Goal: Transaction & Acquisition: Purchase product/service

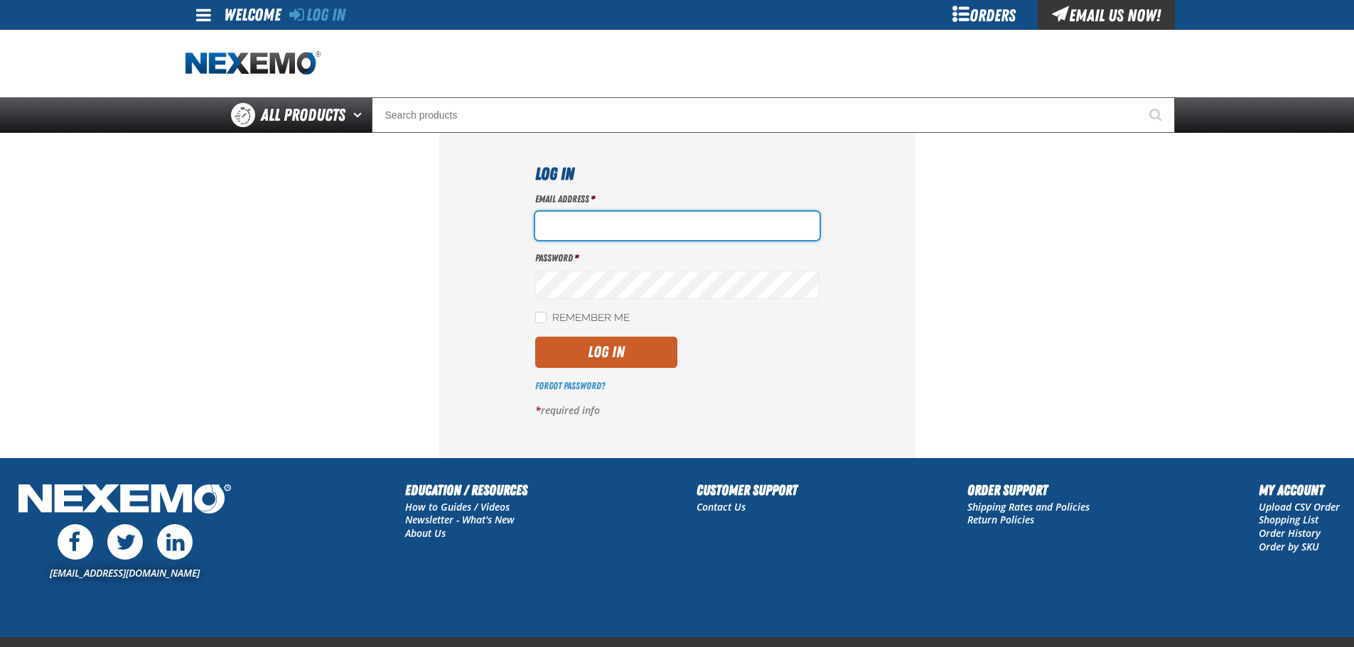
type input "[EMAIL_ADDRESS][DOMAIN_NAME]"
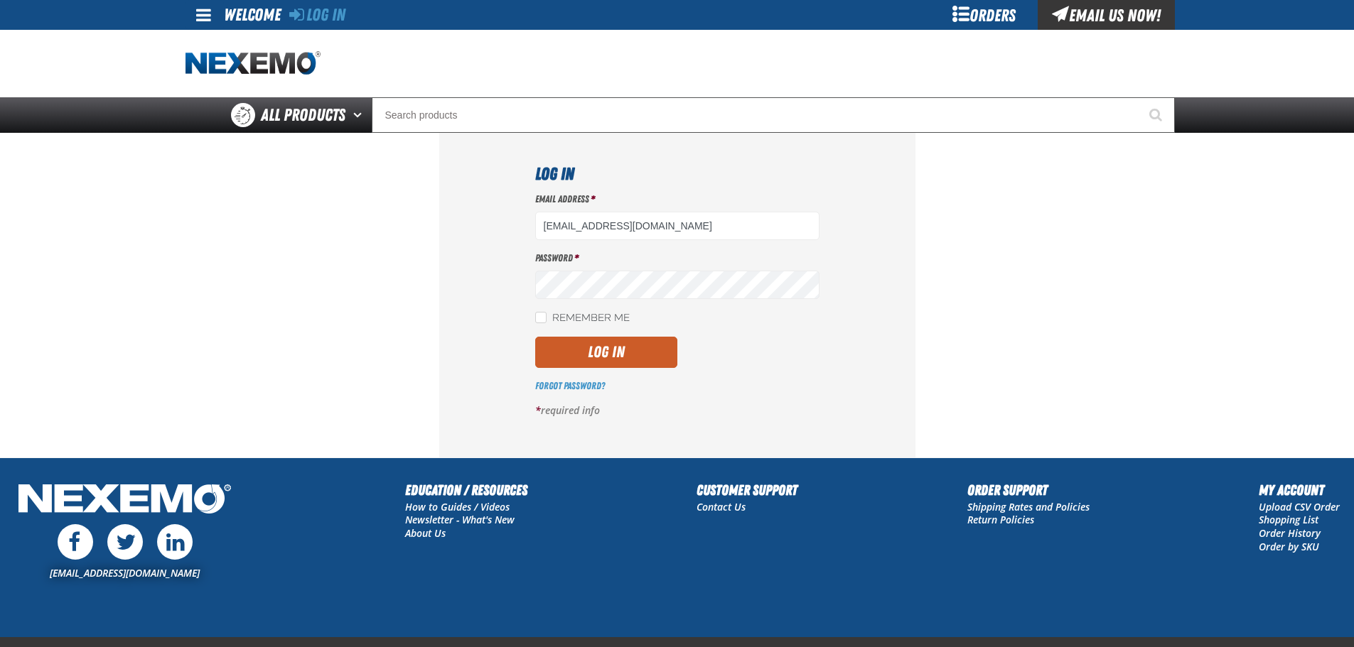
click at [625, 355] on button "Log In" at bounding box center [606, 352] width 142 height 31
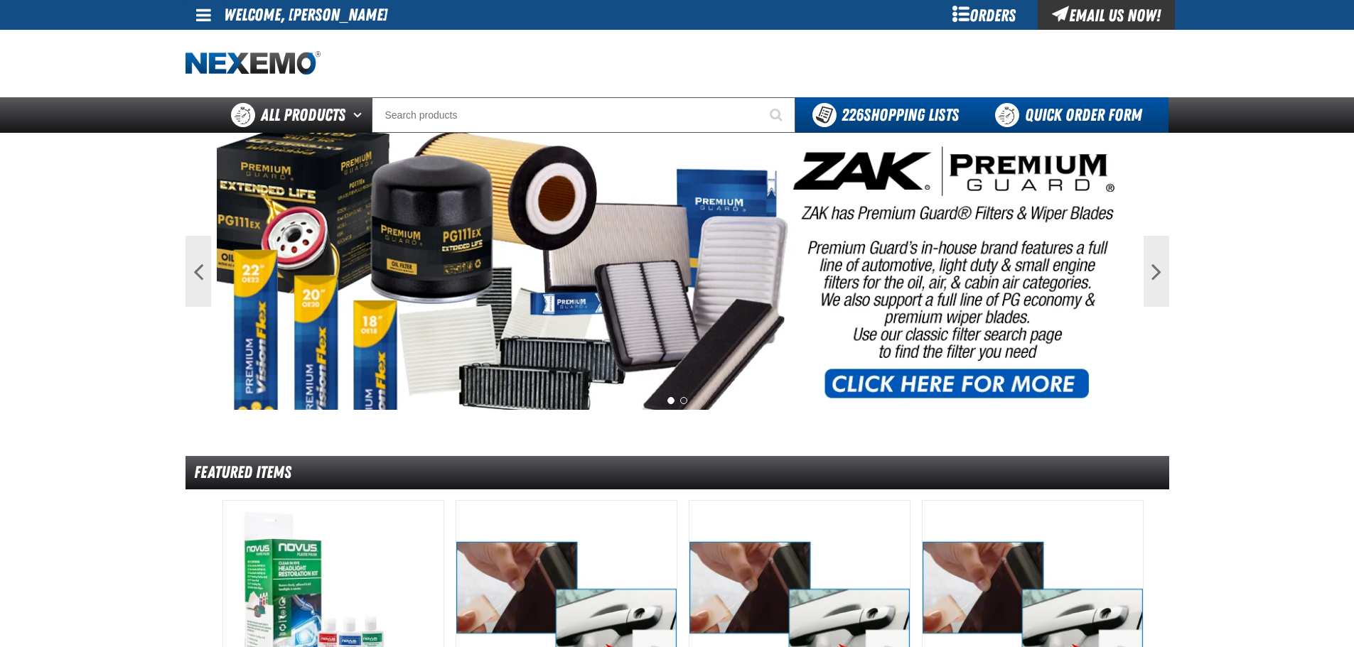
click at [1066, 119] on link "Quick Order Form" at bounding box center [1072, 115] width 193 height 36
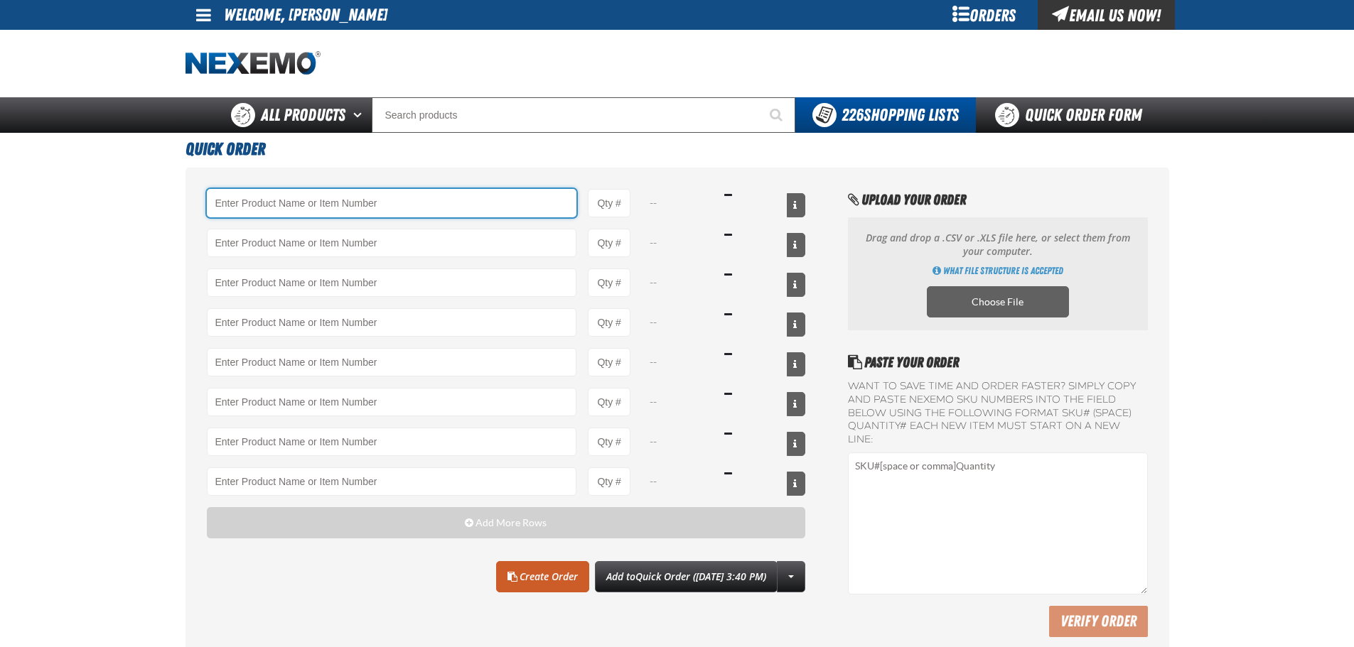
click at [387, 212] on input "Product" at bounding box center [392, 203] width 370 height 28
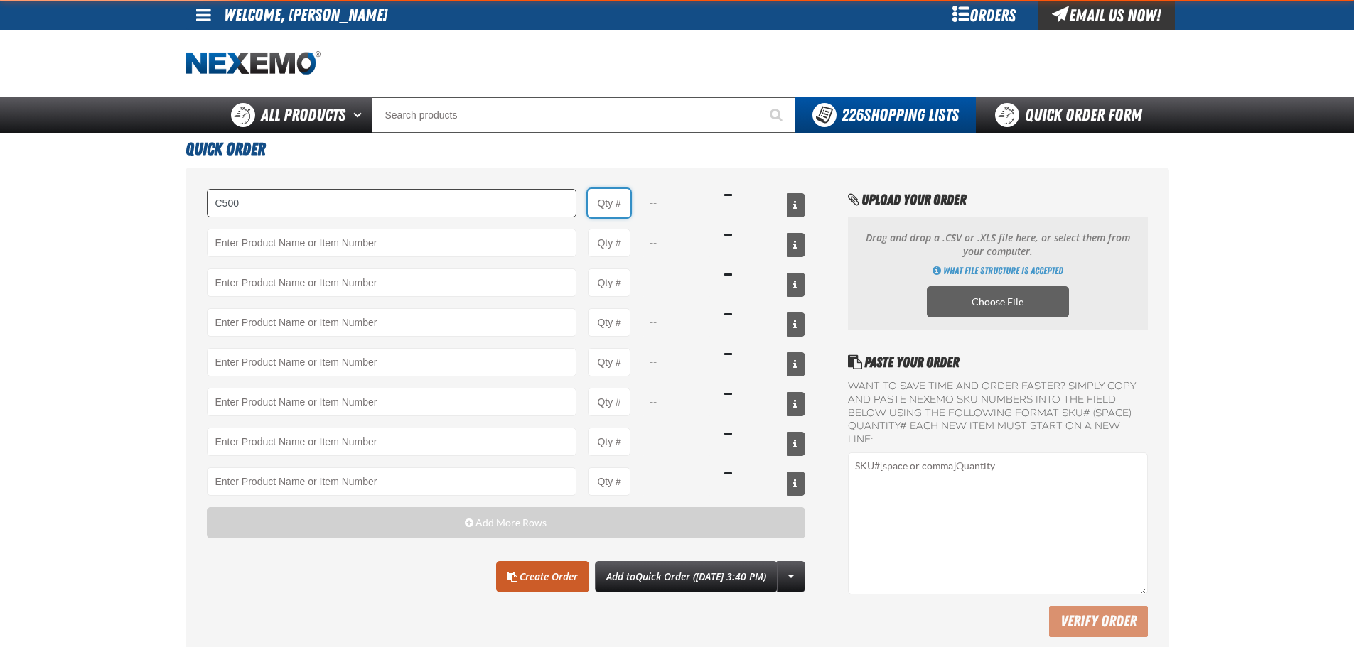
type input "C500 - Synthetic Engine Oil Booster - ZAK Products"
type input "1"
select select "bottle"
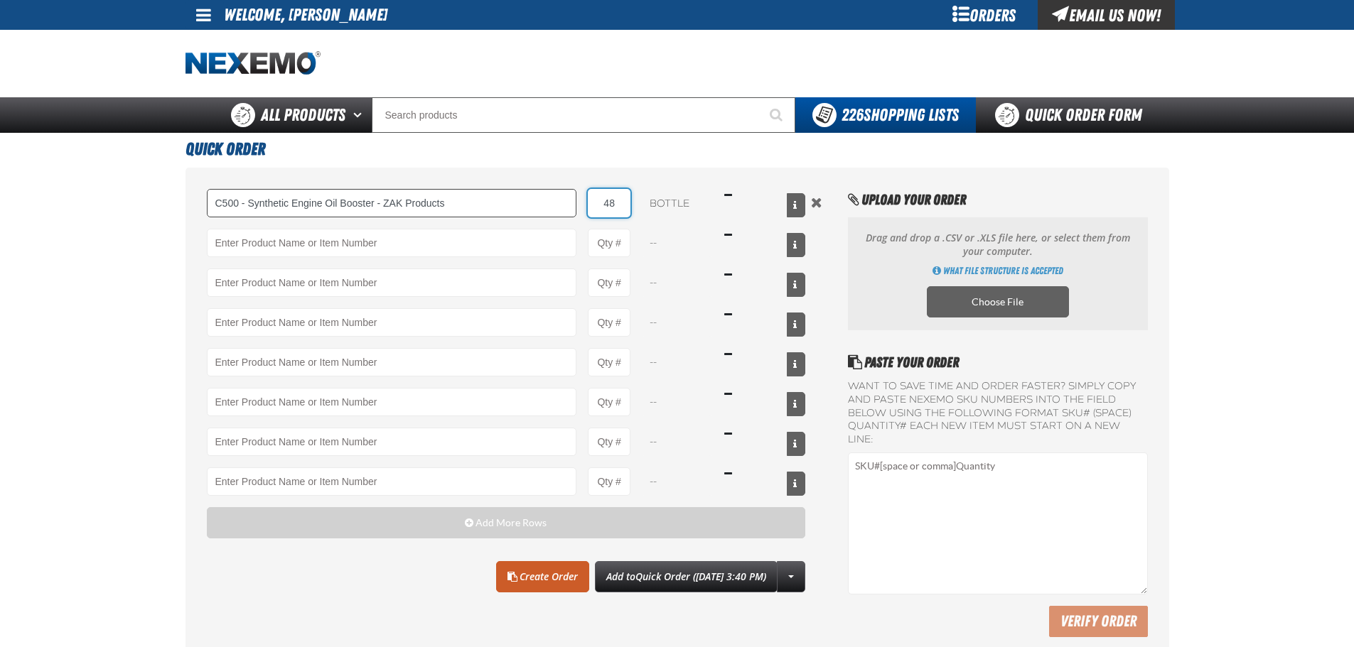
type input "48"
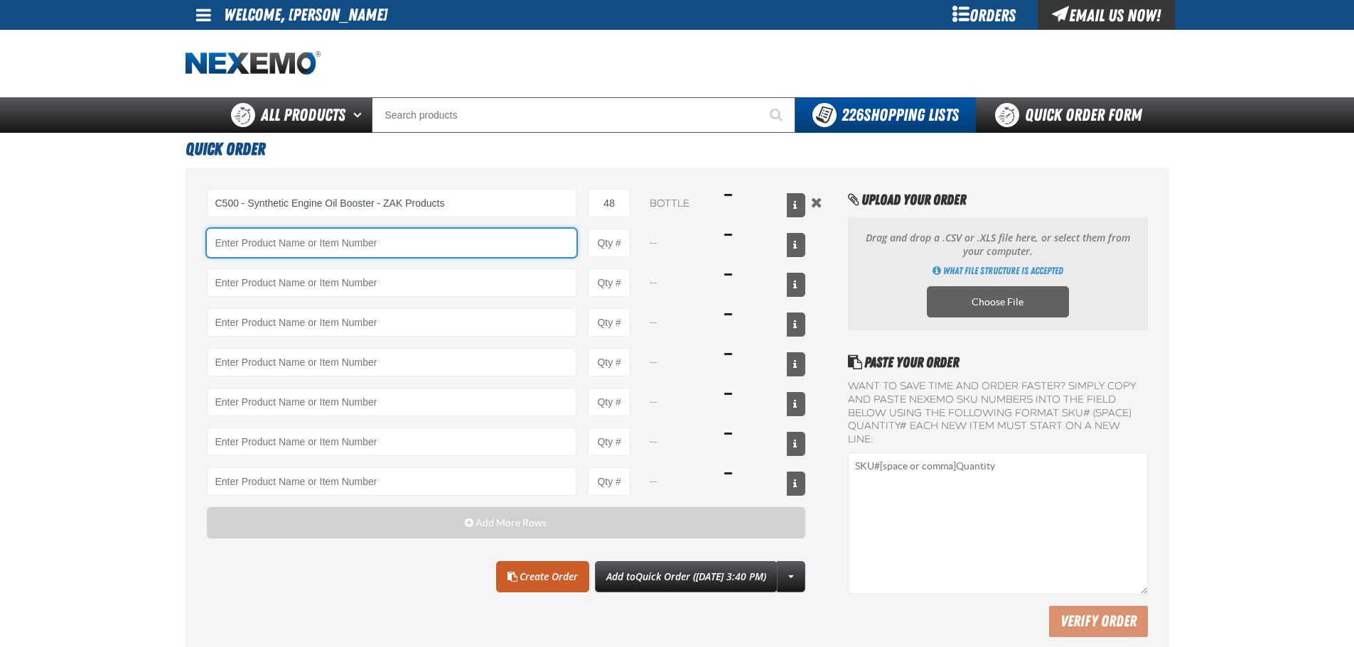
click at [384, 254] on input "Product" at bounding box center [392, 243] width 370 height 28
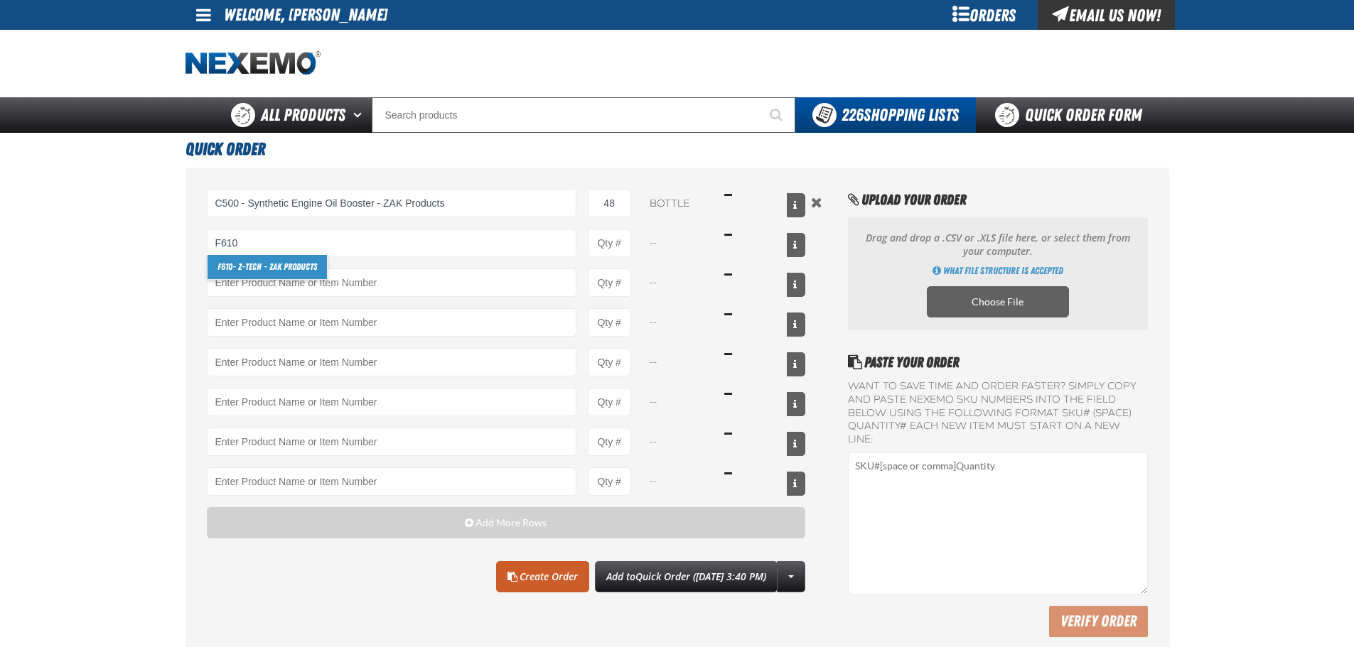
click at [274, 267] on link "F610 - Z-Tech - ZAK Products" at bounding box center [267, 267] width 119 height 24
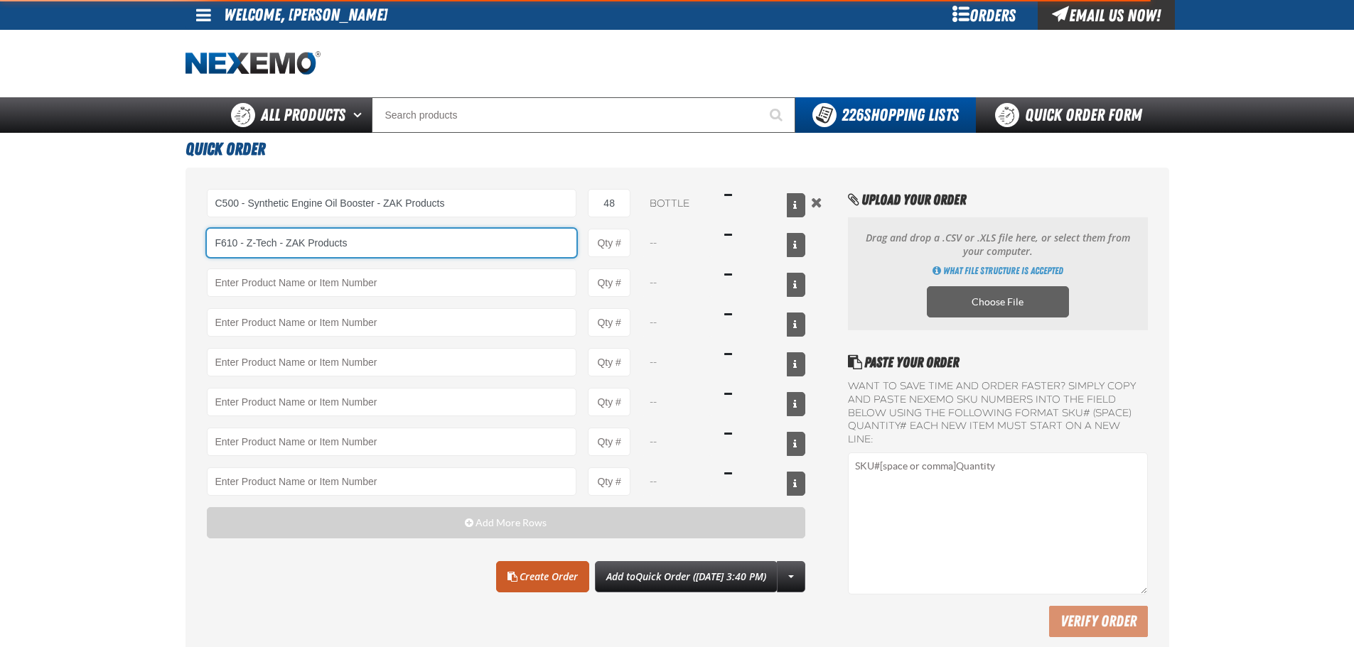
type input "F610 - Z-Tech - ZAK Products"
type input "1"
select select "bottle"
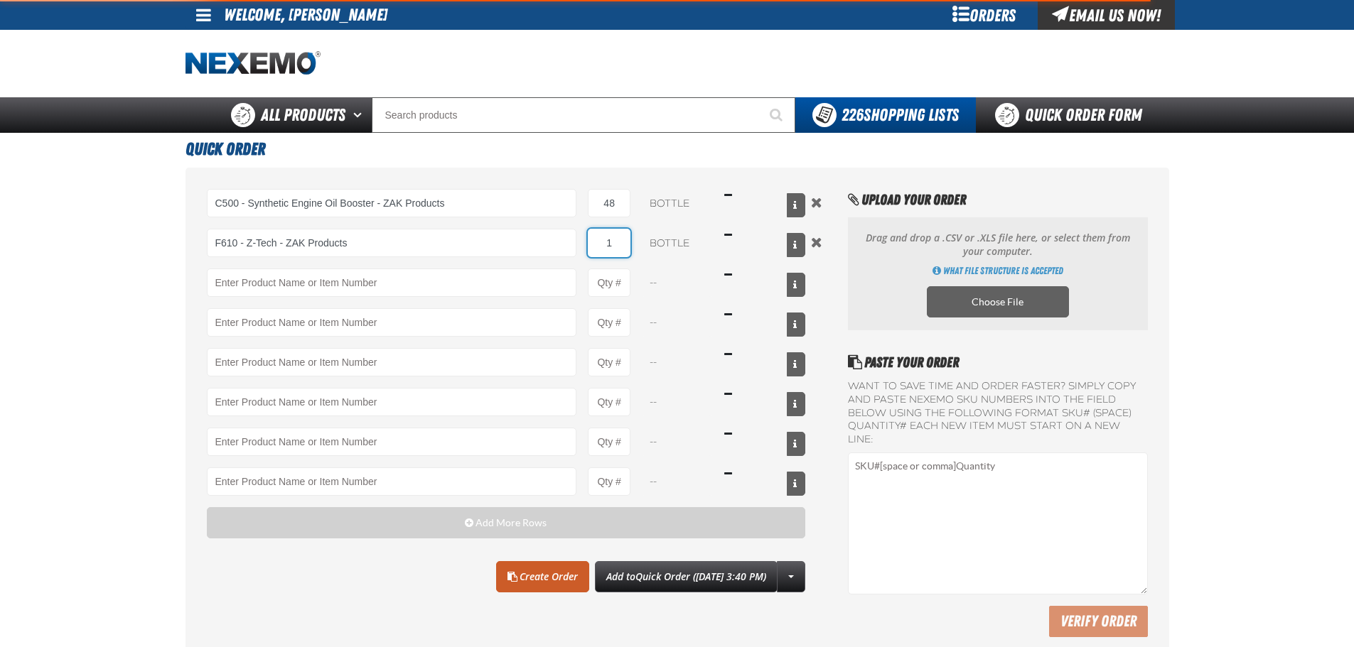
type input "F610 - Z-Tech - ZAK Products"
drag, startPoint x: 623, startPoint y: 242, endPoint x: 593, endPoint y: 240, distance: 29.9
click at [593, 240] on input "1" at bounding box center [609, 243] width 43 height 28
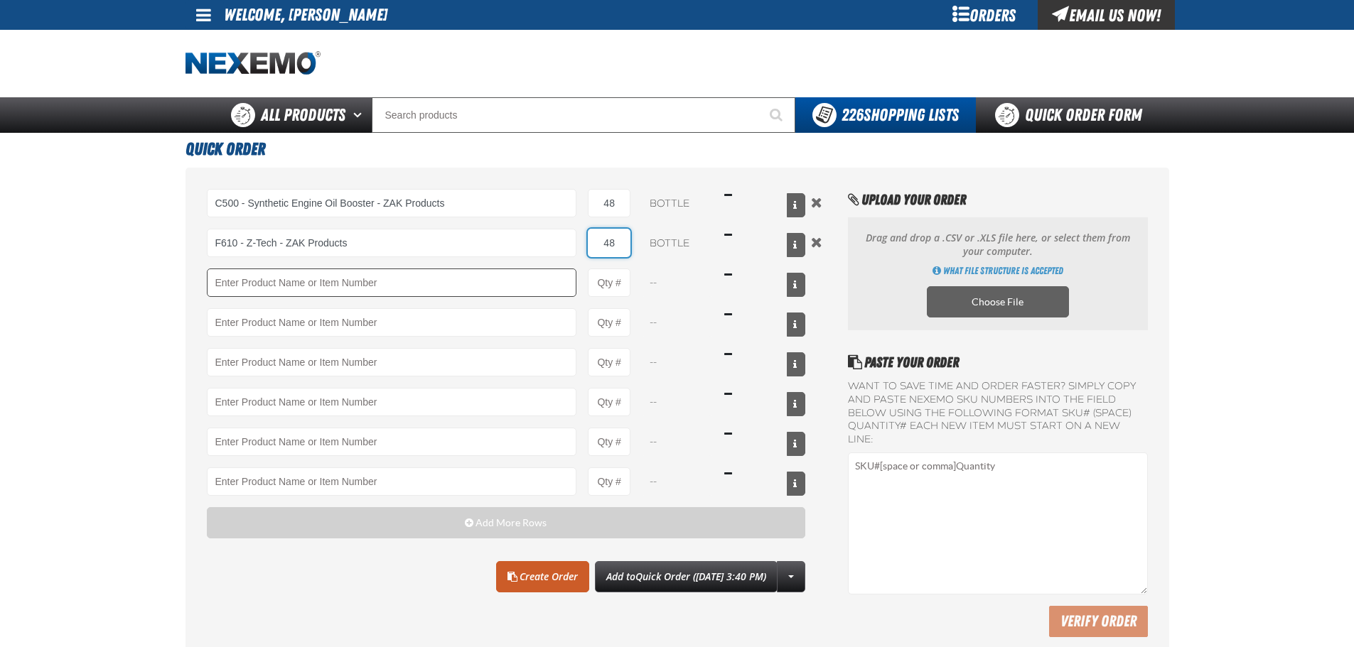
type input "48"
click at [532, 287] on input "Product" at bounding box center [392, 283] width 370 height 28
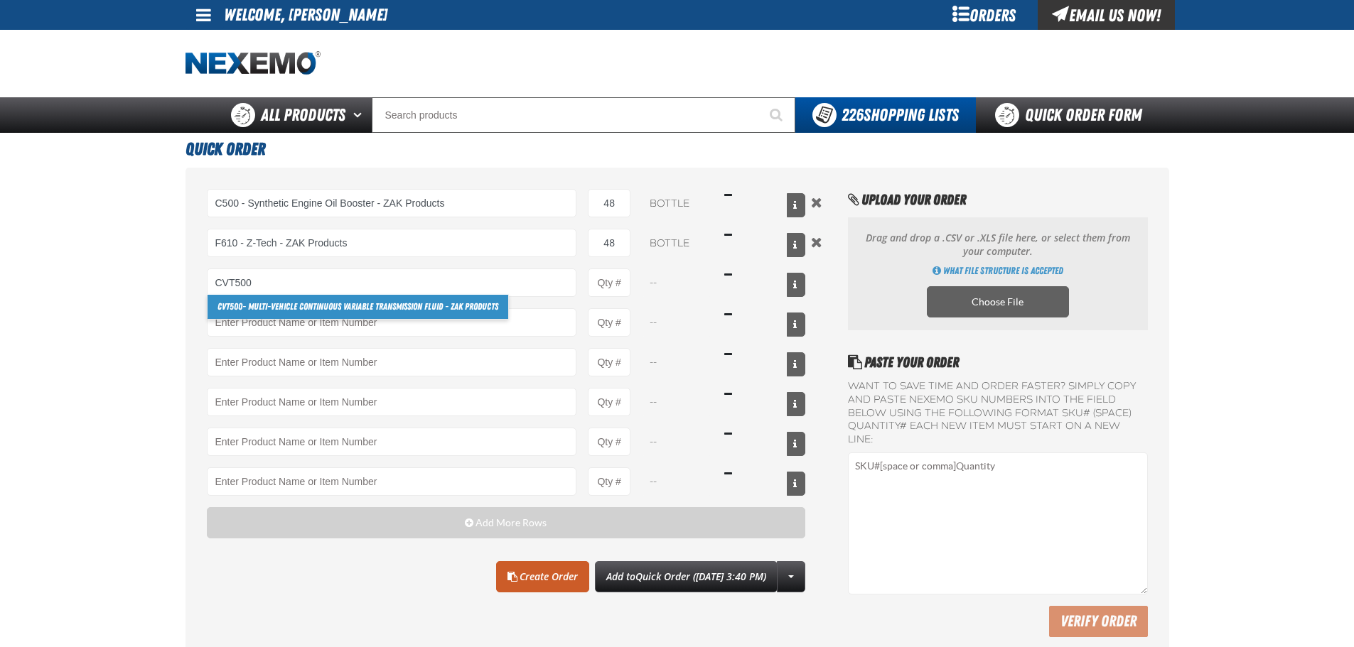
click at [279, 311] on link "CVT500 - Multi-Vehicle Continuous Variable Transmission Fluid - ZAK Products" at bounding box center [358, 307] width 301 height 24
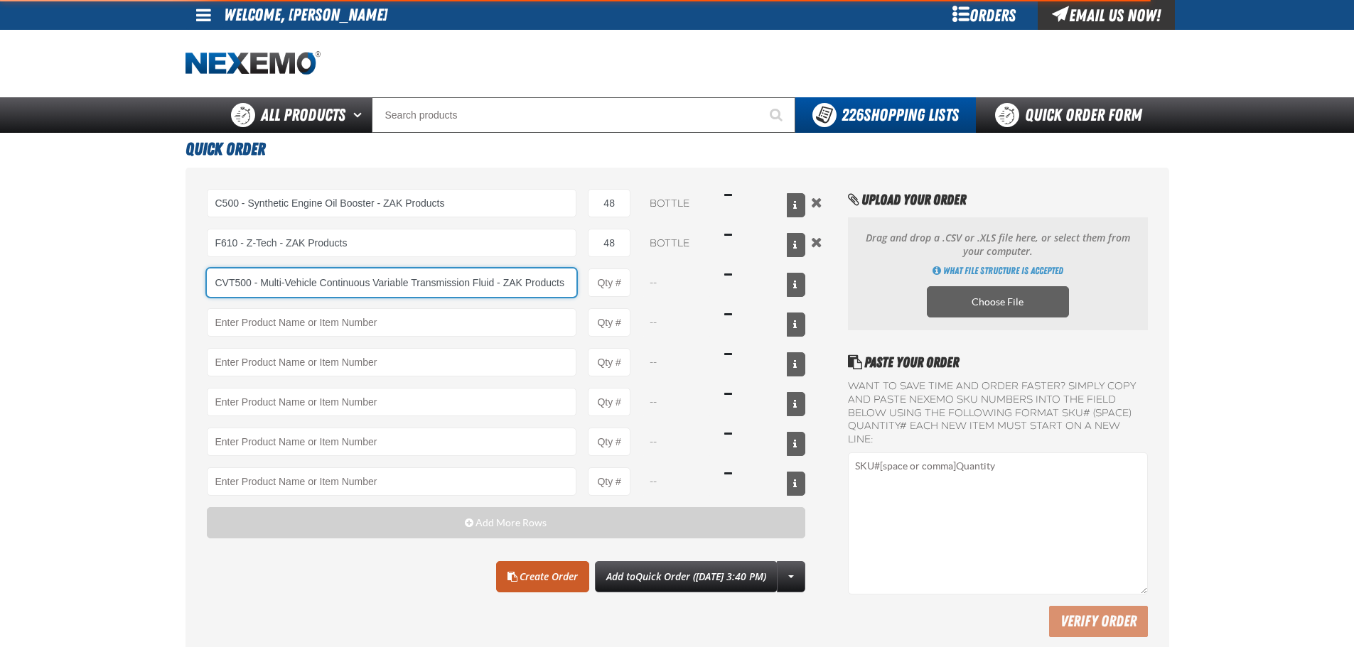
type input "CVT500 - Multi-Vehicle Continuous Variable Transmission Fluid - ZAK Products"
type input "1"
select select "bottle"
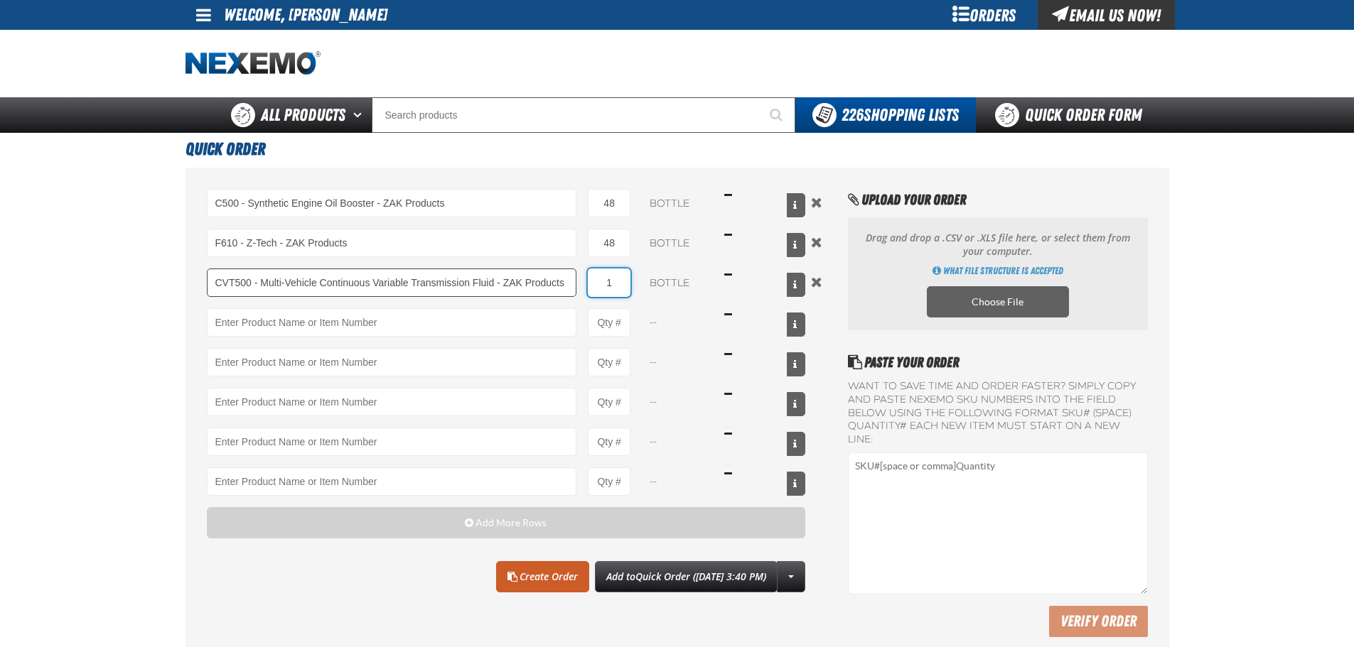
drag, startPoint x: 604, startPoint y: 285, endPoint x: 569, endPoint y: 286, distance: 35.5
click at [585, 284] on div "CVT500 - Multi-Vehicle Continuous Variable Transmission Fluid - ZAK Products CV…" at bounding box center [506, 283] width 599 height 28
type input "CVT500 - Multi-Vehicle Continuous Variable Transmission Fluid - ZAK Products"
drag, startPoint x: 620, startPoint y: 278, endPoint x: 572, endPoint y: 274, distance: 48.5
click at [569, 279] on div "CVT500 - Multi-Vehicle Continuous Variable Transmission Fluid - ZAK Products CV…" at bounding box center [506, 283] width 599 height 28
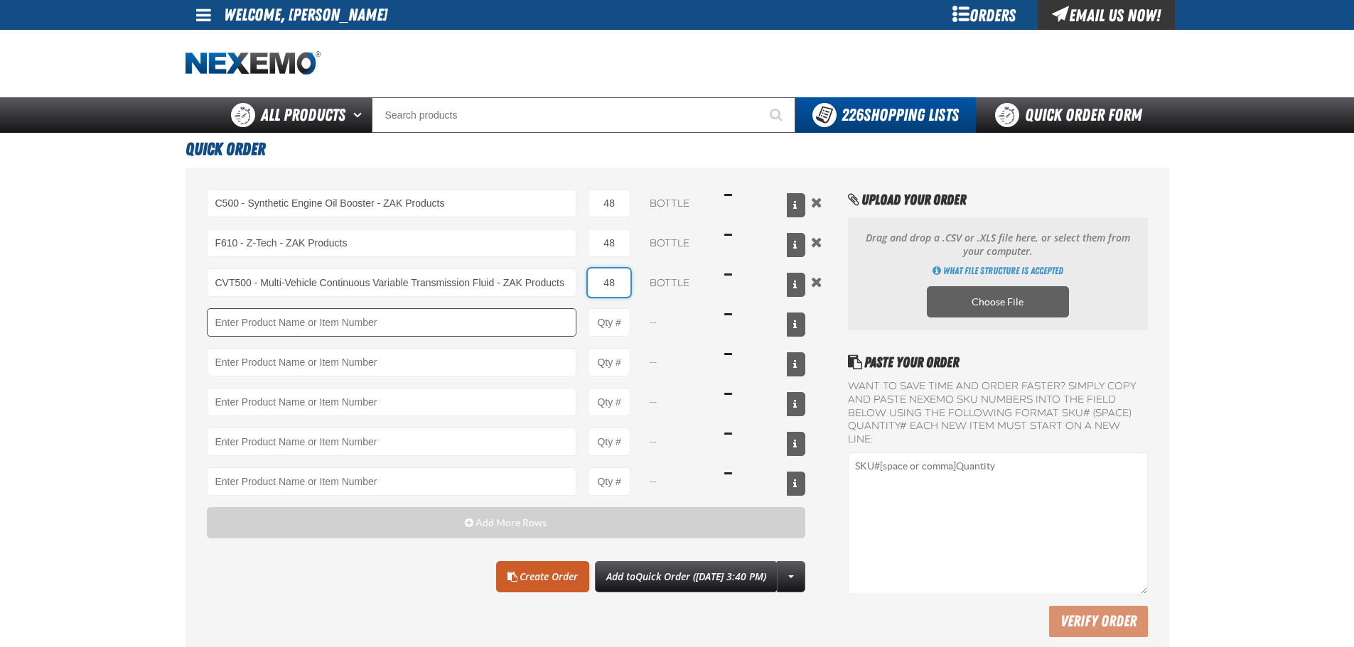
type input "48"
click at [507, 318] on input "Product" at bounding box center [392, 322] width 370 height 28
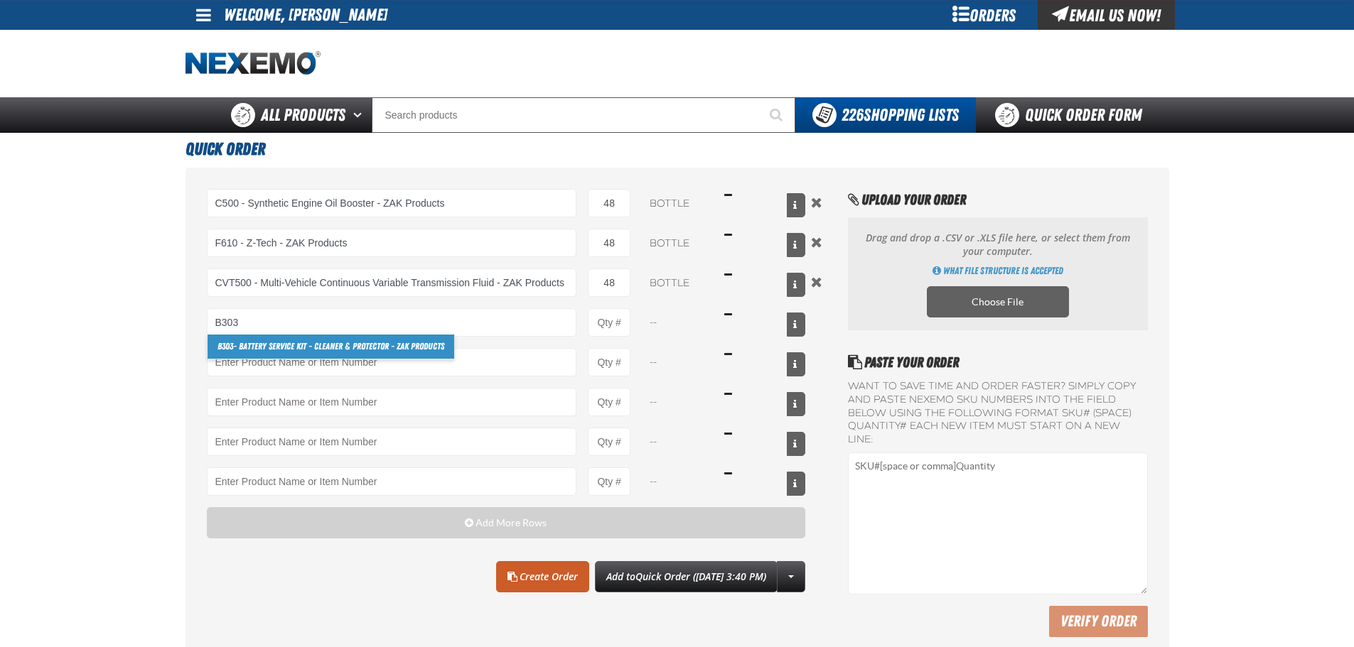
click at [304, 343] on link "B303 - Battery Service Kit - Cleaner & Protector - ZAK Products" at bounding box center [331, 347] width 247 height 24
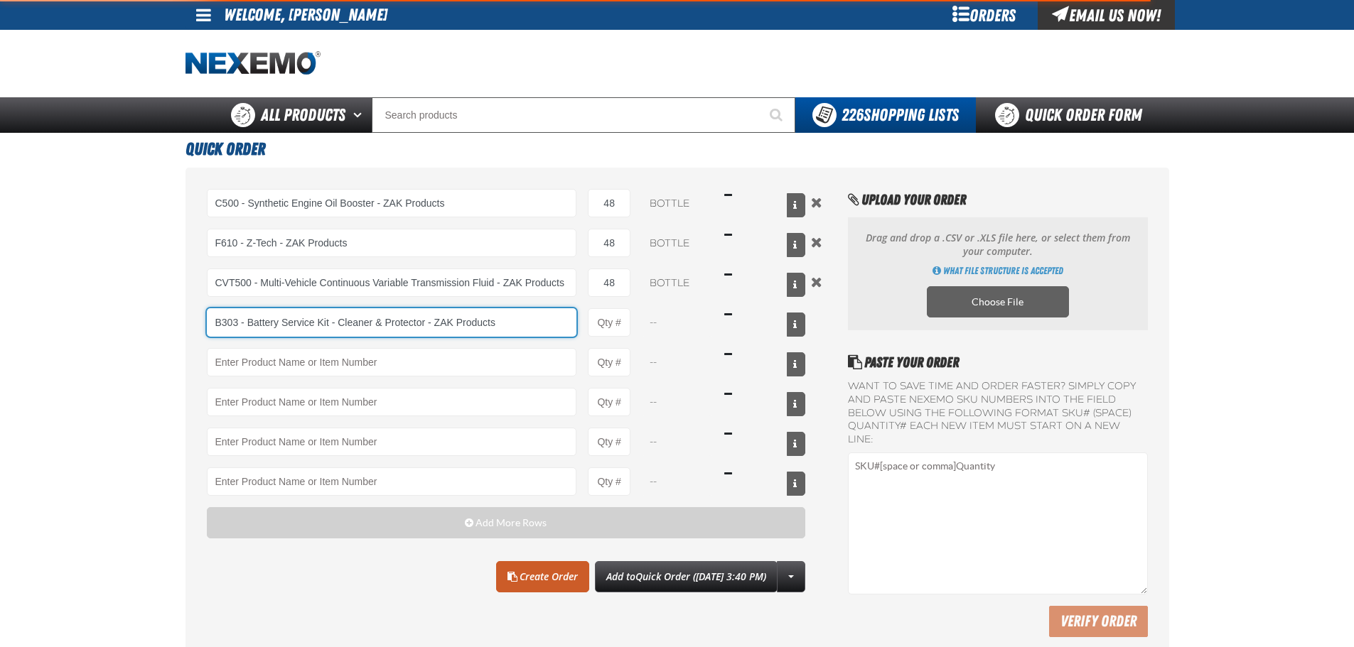
type input "B303 - Battery Service Kit - Cleaner &amp; Protector - ZAK Products"
type input "1"
select select "kit"
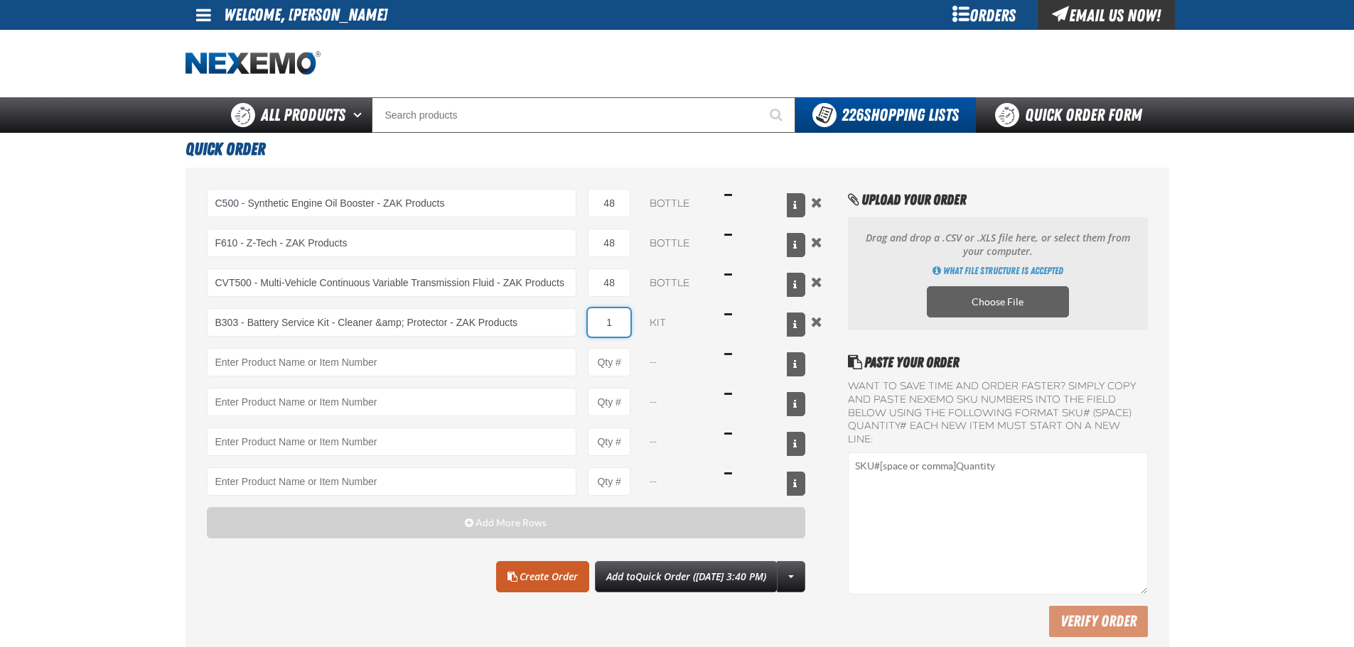
drag, startPoint x: 617, startPoint y: 325, endPoint x: 592, endPoint y: 323, distance: 25.0
click at [594, 324] on input "1" at bounding box center [609, 322] width 43 height 28
type input "B303 - Battery Service Kit - Cleaner &amp; Protector - ZAK Products"
type input "36"
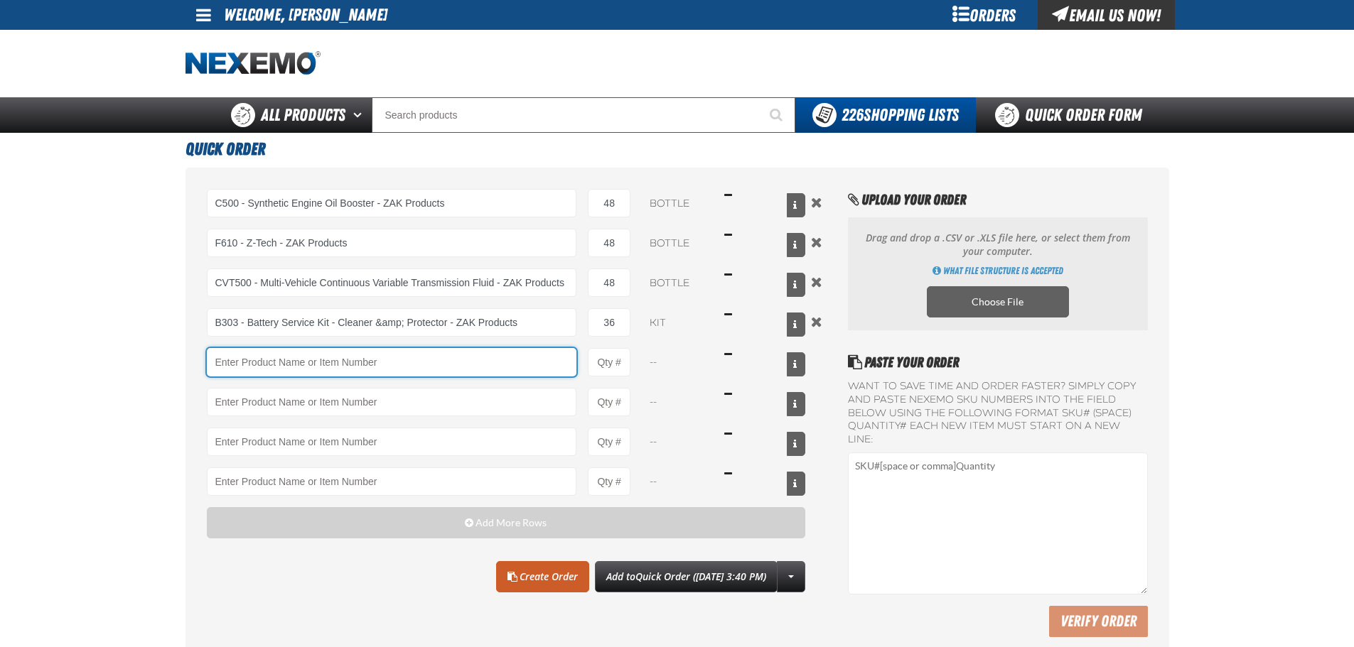
click at [445, 371] on input "Product" at bounding box center [392, 362] width 370 height 28
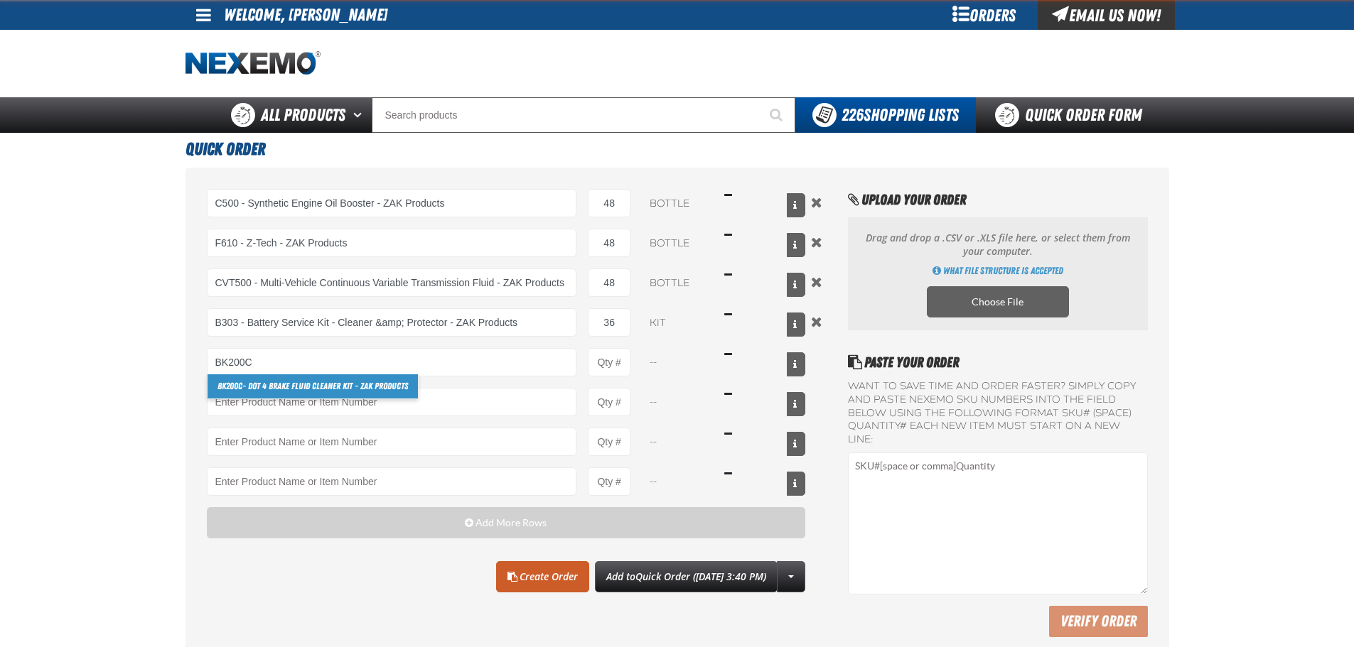
click at [288, 386] on link "BK200C - DOT 4 Brake Fluid Cleaner Kit - ZAK Products" at bounding box center [313, 387] width 210 height 24
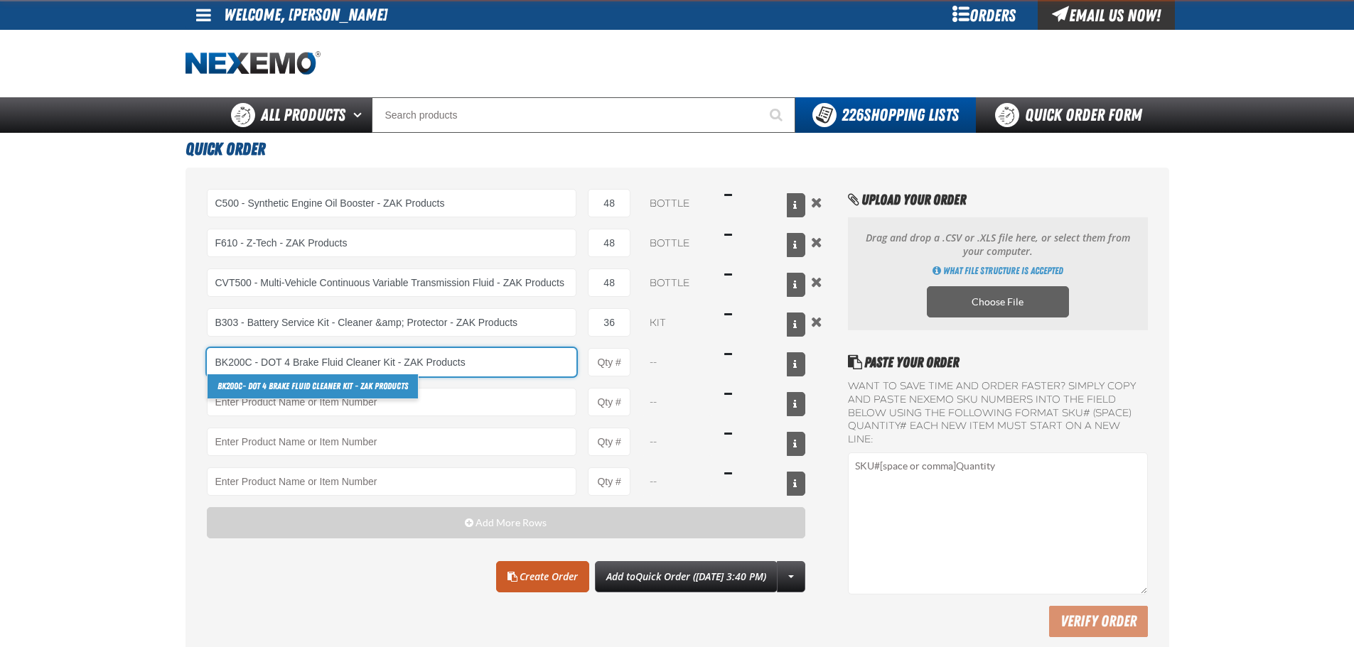
type input "BK200C - DOT 4 Brake Fluid Cleaner Kit - ZAK Products"
type input "1"
select select "kit"
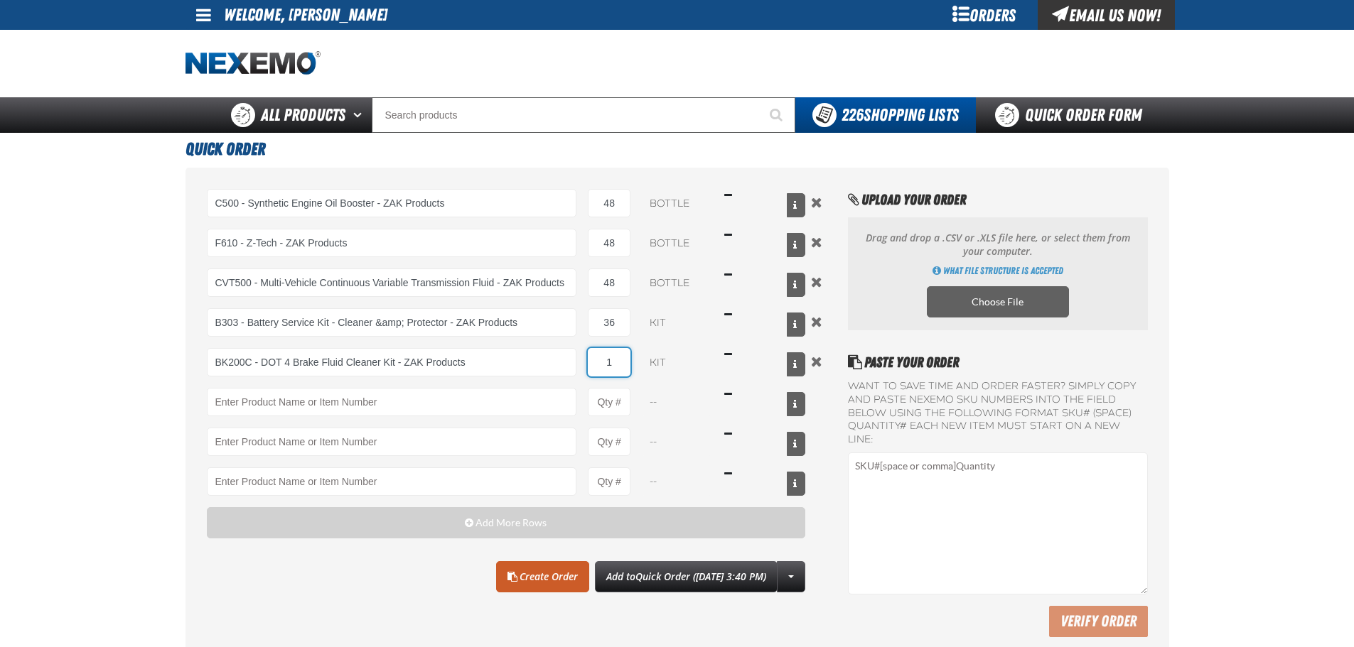
drag, startPoint x: 616, startPoint y: 367, endPoint x: 596, endPoint y: 362, distance: 20.7
click at [596, 362] on input "1" at bounding box center [609, 362] width 43 height 28
type input "BK200C - DOT 4 Brake Fluid Cleaner Kit - ZAK Products"
type input "18"
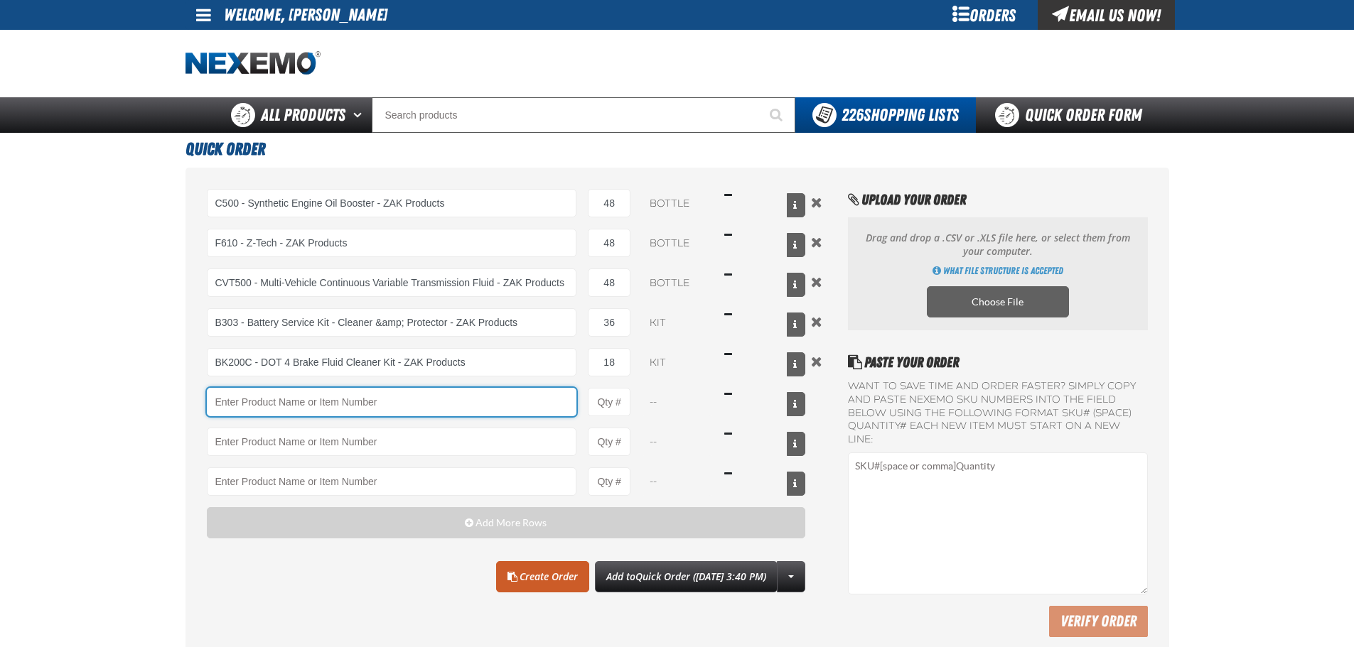
click at [383, 407] on input "Product" at bounding box center [392, 402] width 370 height 28
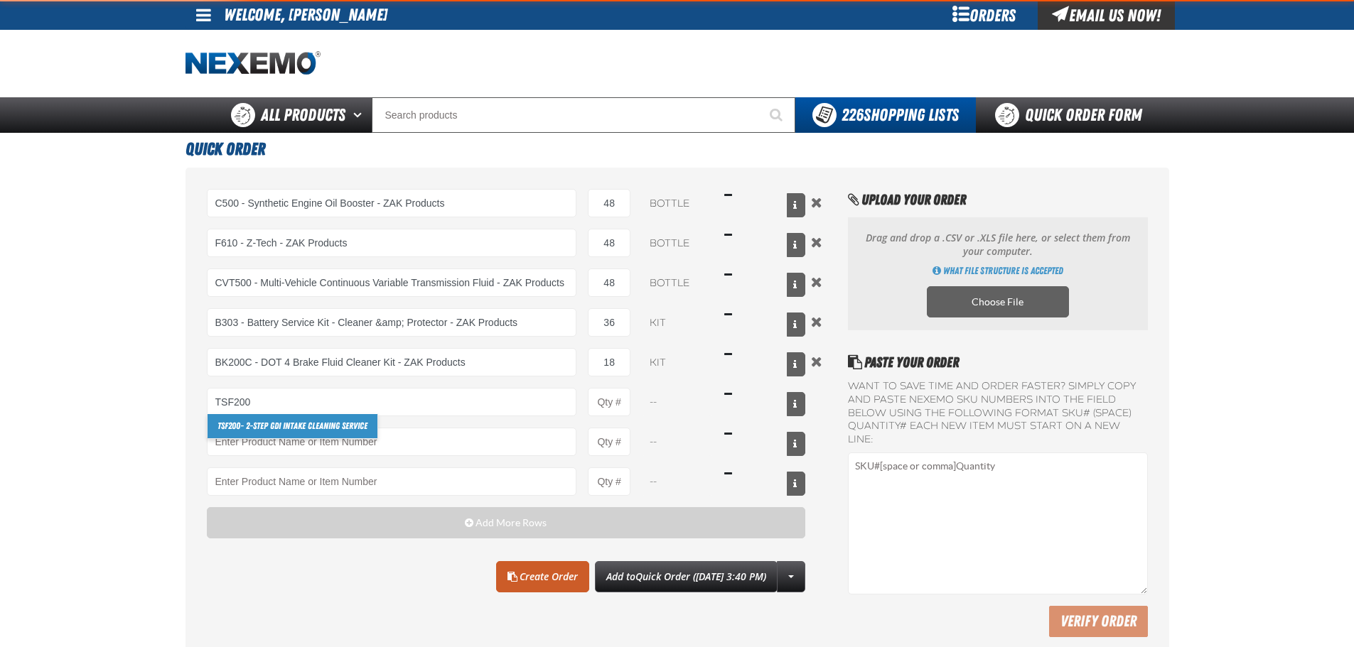
click at [322, 418] on link "TSF200 - 2-Step GDI Intake Cleaning Service" at bounding box center [293, 426] width 170 height 24
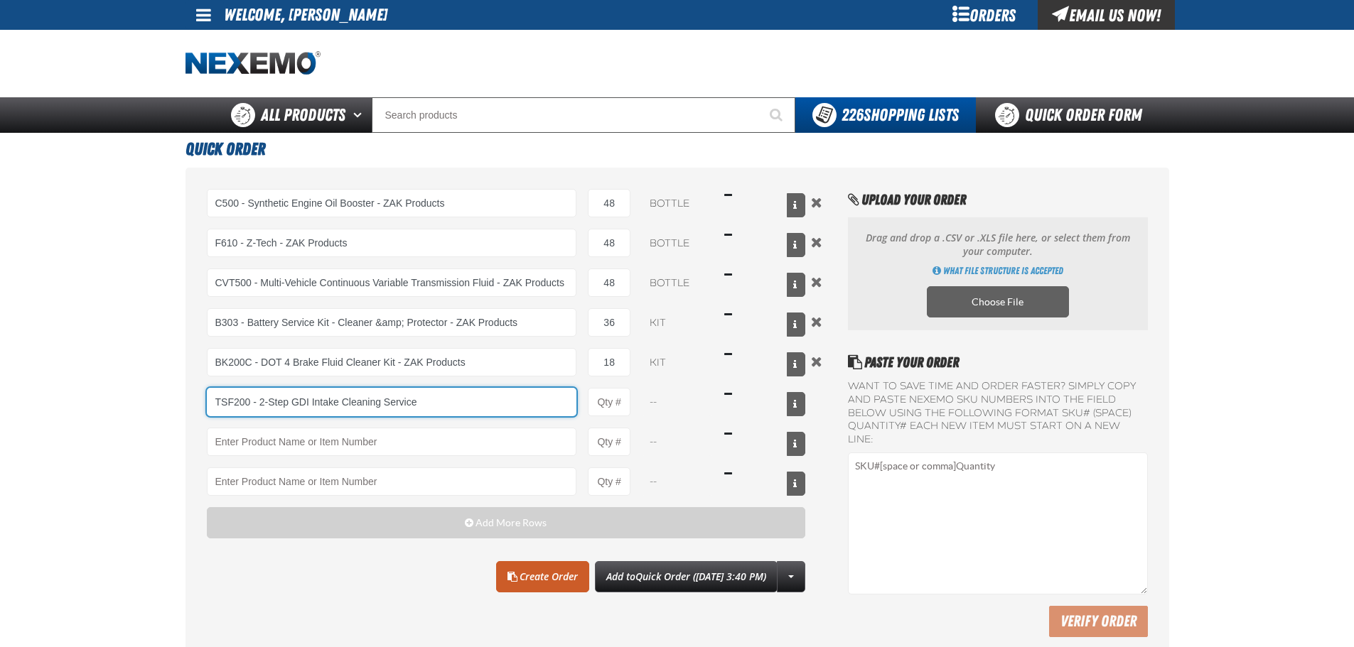
type input "TSF200 - 2-Step GDI Intake Cleaning Service"
type input "1"
select select "kit"
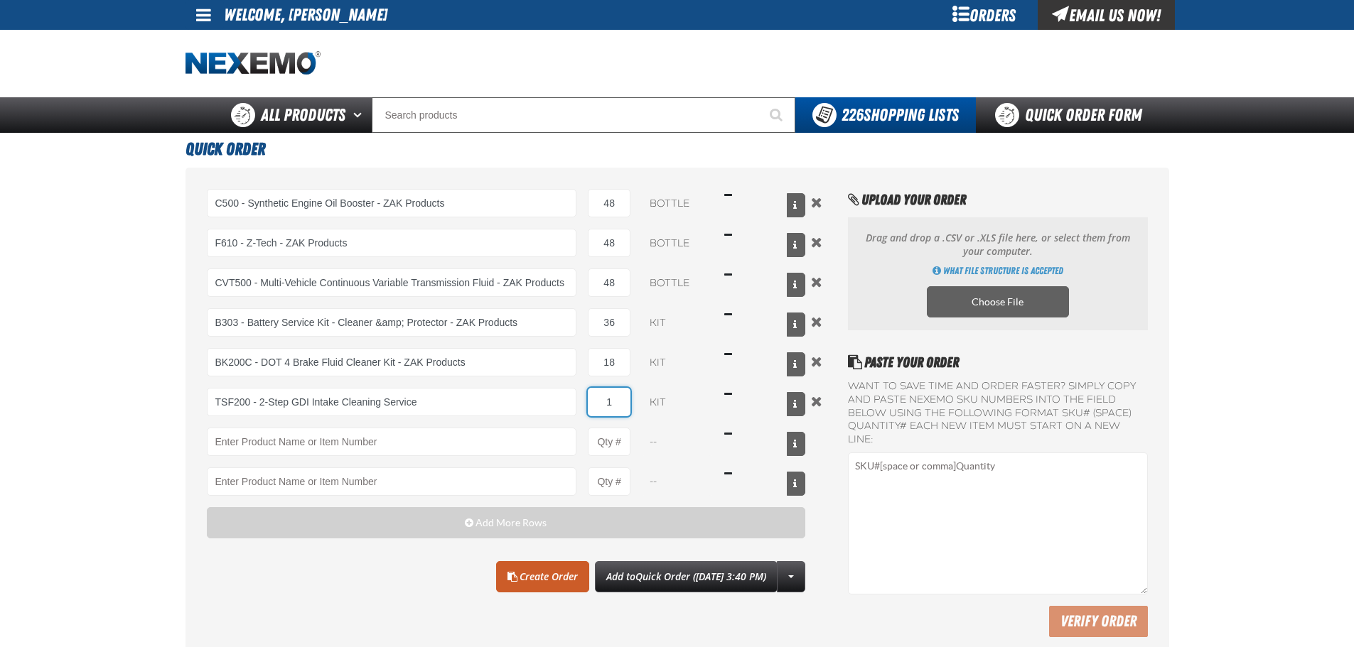
type input "TSF200 - 2-Step GDI Intake Cleaning Service"
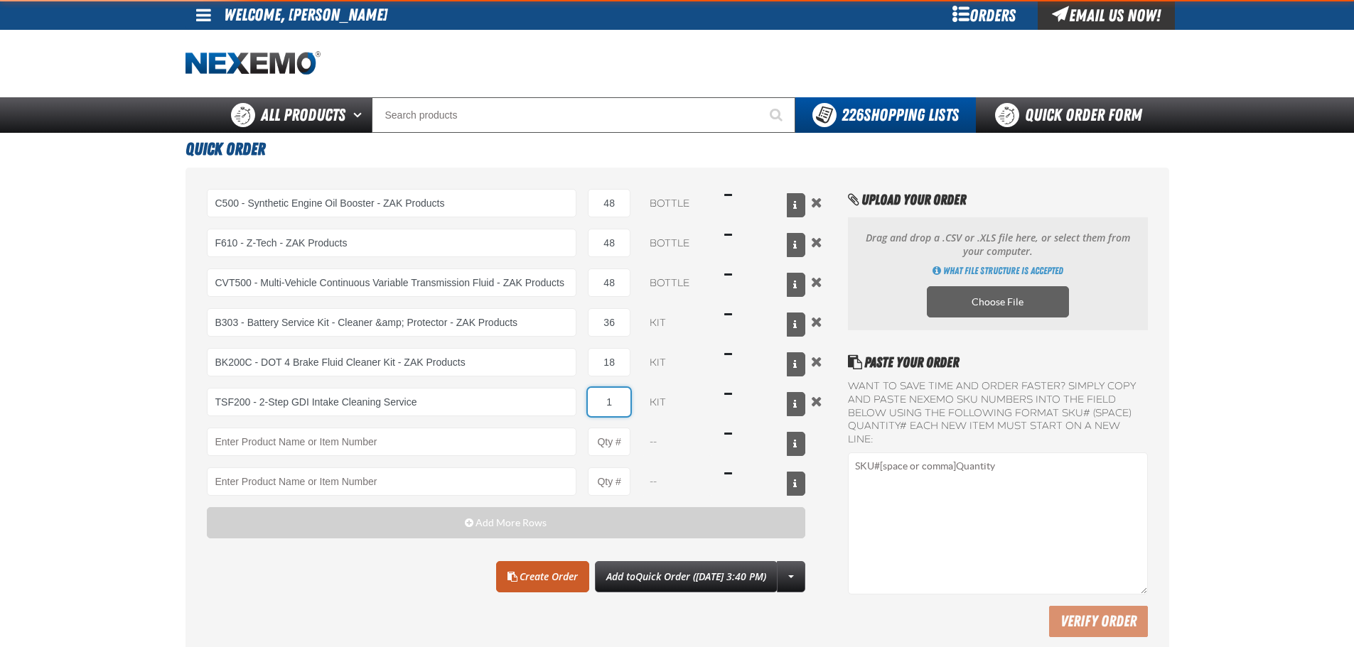
drag, startPoint x: 604, startPoint y: 406, endPoint x: 654, endPoint y: 401, distance: 50.0
click at [654, 401] on div "TSF200 - 2-Step GDI Intake Cleaning Service TSF200 - 2-Step GDI Intake Cleaning…" at bounding box center [506, 402] width 599 height 28
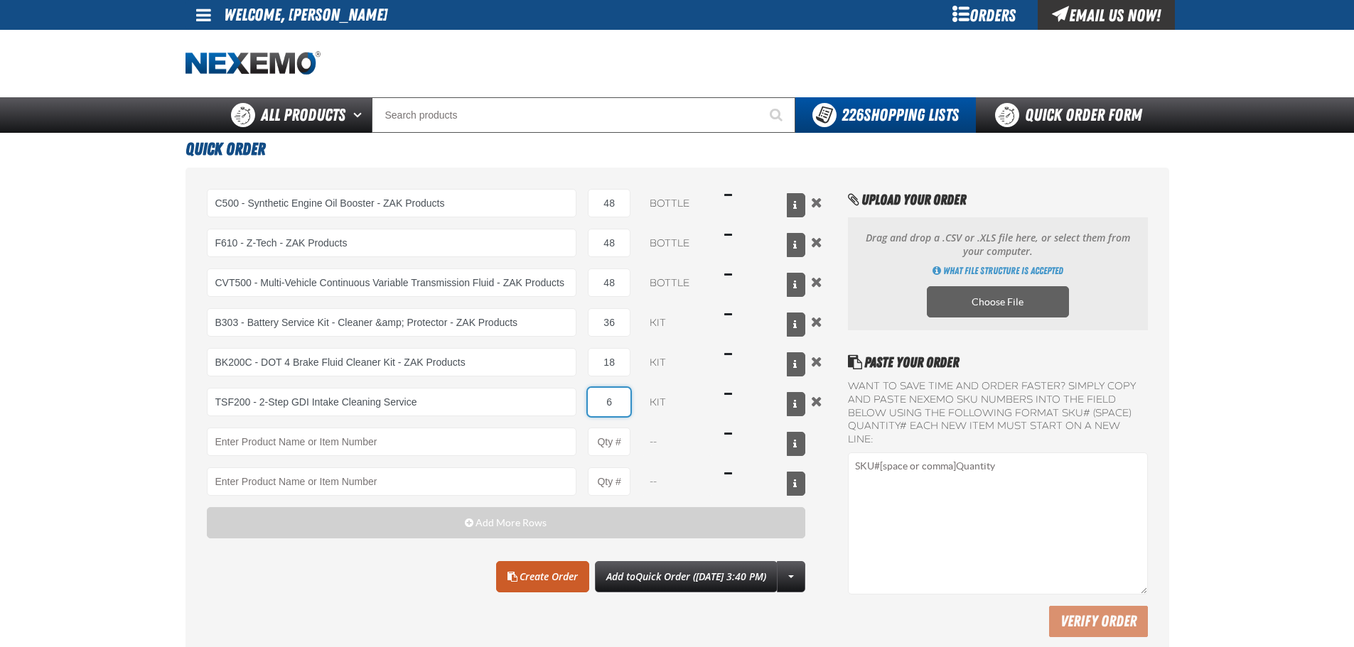
type input "6"
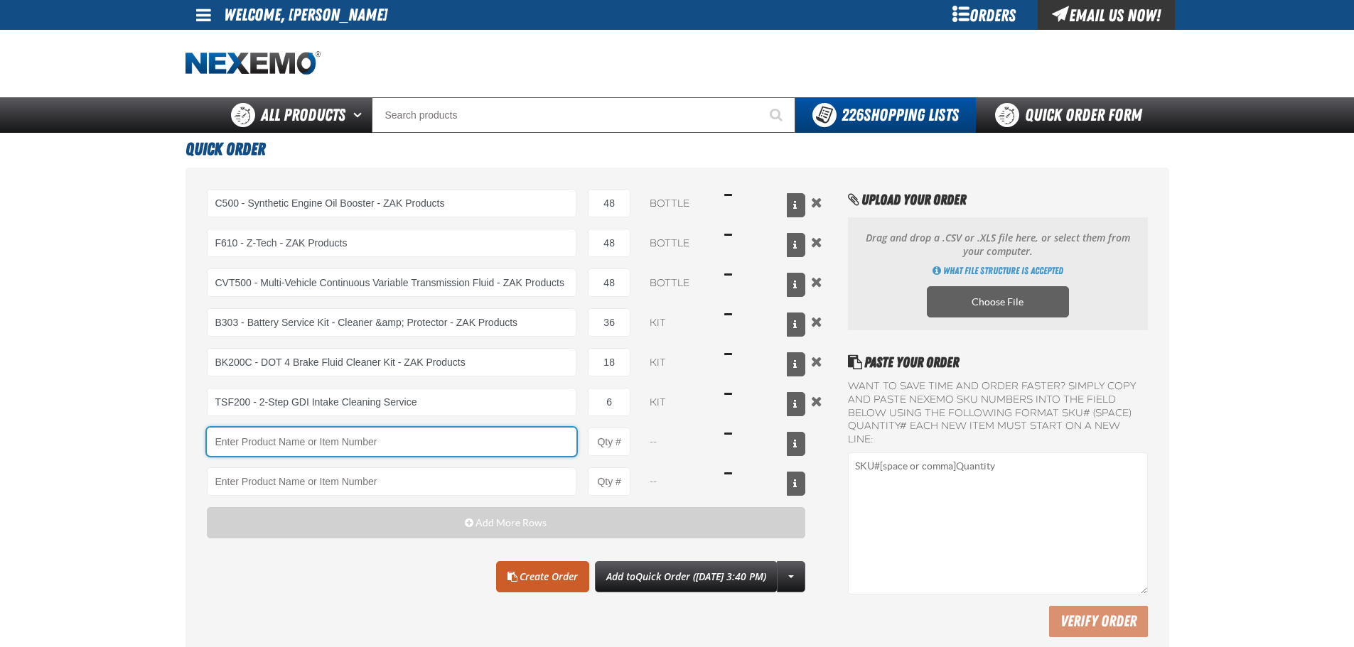
click at [371, 438] on input "Product" at bounding box center [392, 442] width 370 height 28
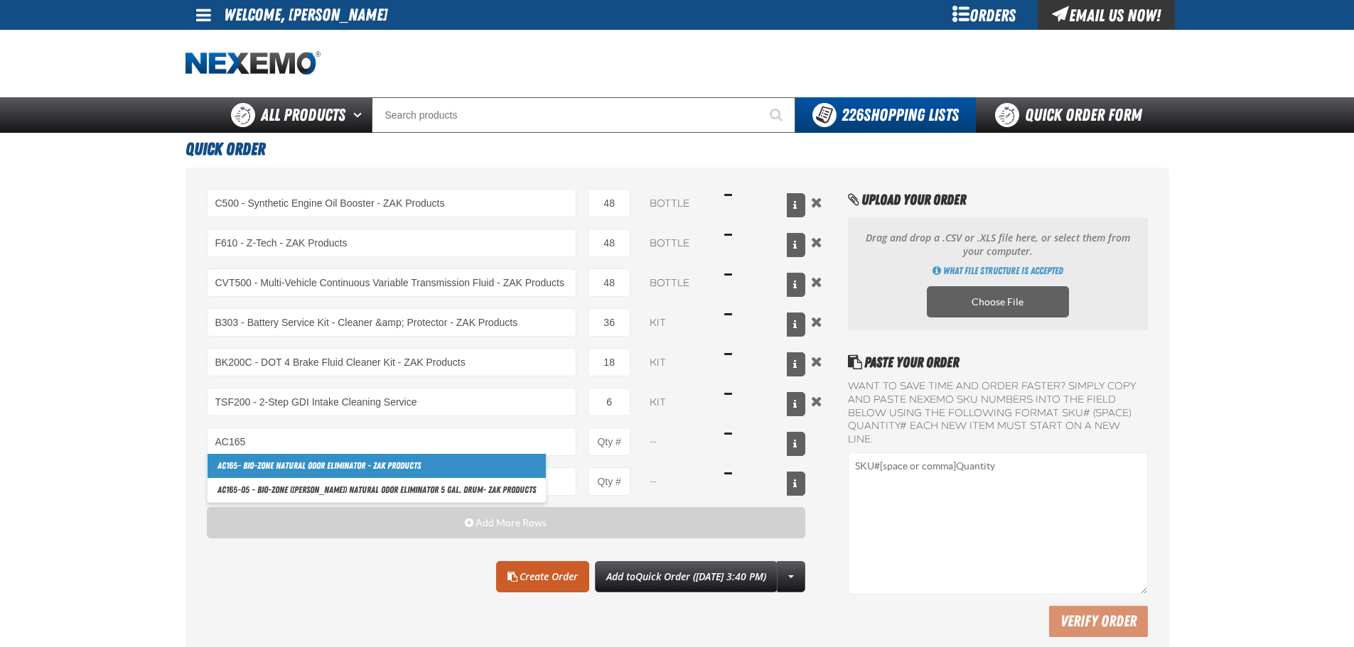
click at [301, 464] on link "AC165 - Bio-Zone Natural Odor Eliminator - ZAK Products" at bounding box center [377, 466] width 338 height 24
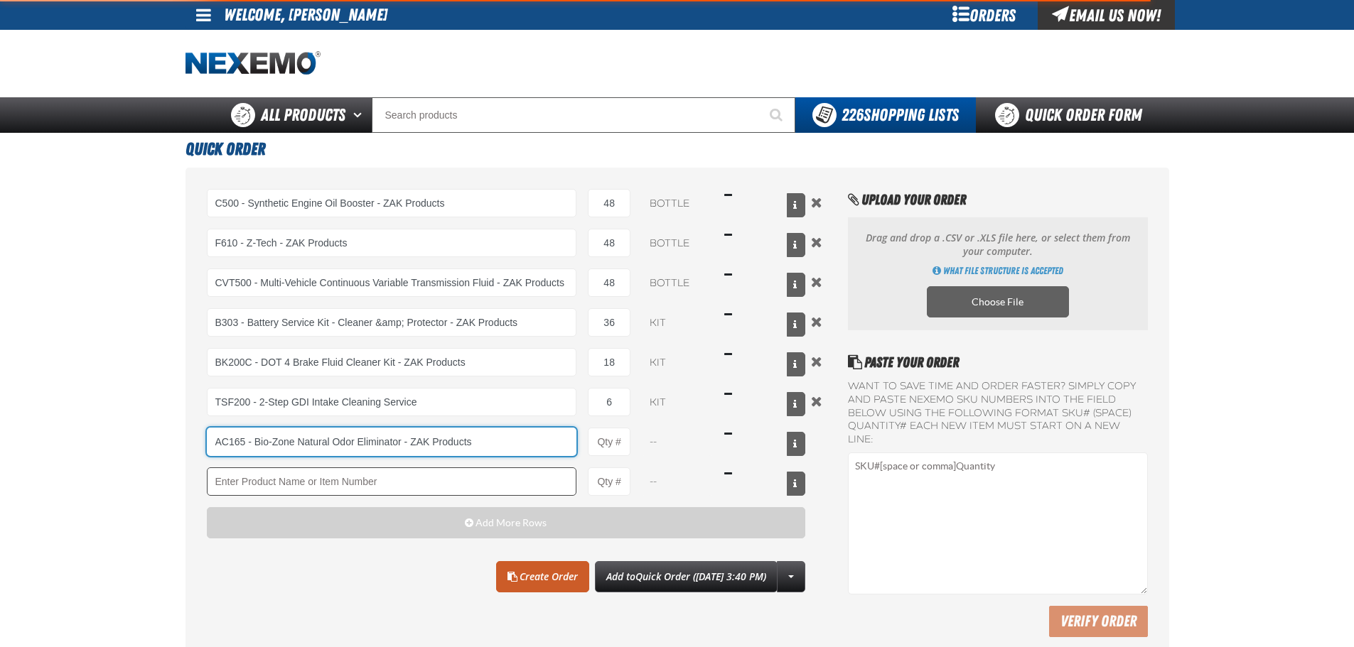
type input "AC165 - Bio-Zone Natural Odor Eliminator - ZAK Products"
type input "1"
select select "bottle"
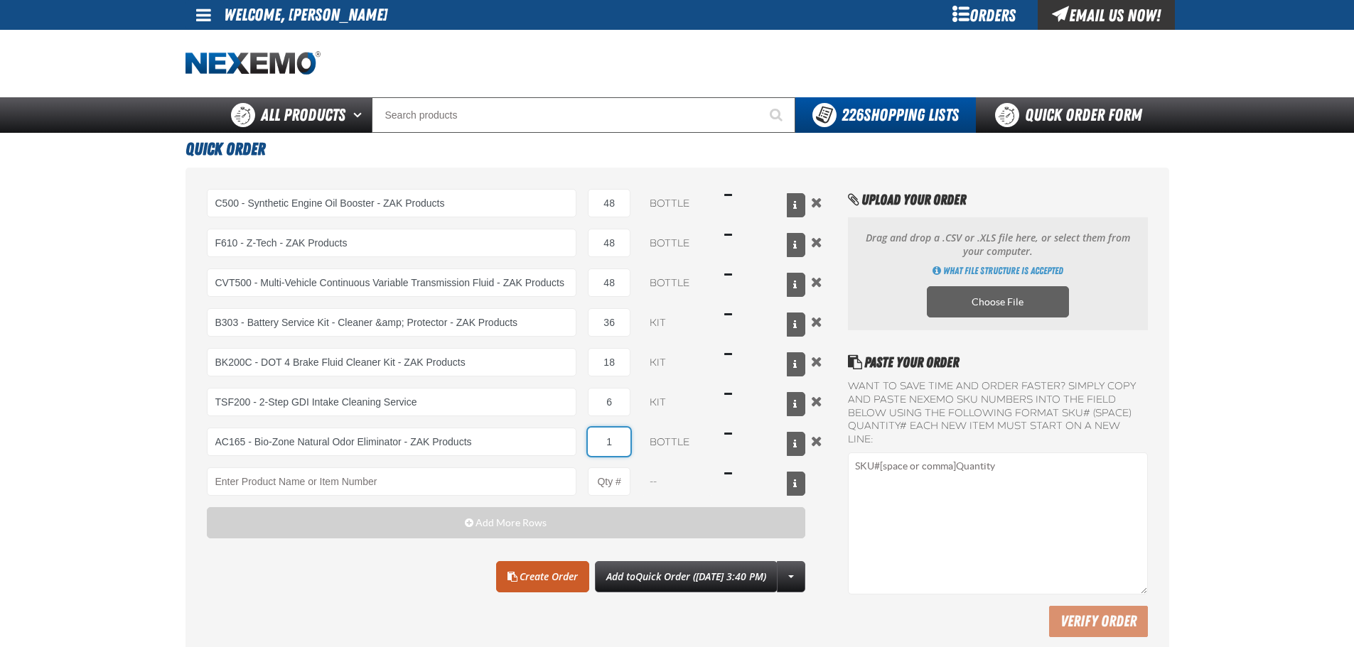
drag, startPoint x: 615, startPoint y: 441, endPoint x: 588, endPoint y: 440, distance: 26.3
click at [591, 441] on input "1" at bounding box center [609, 442] width 43 height 28
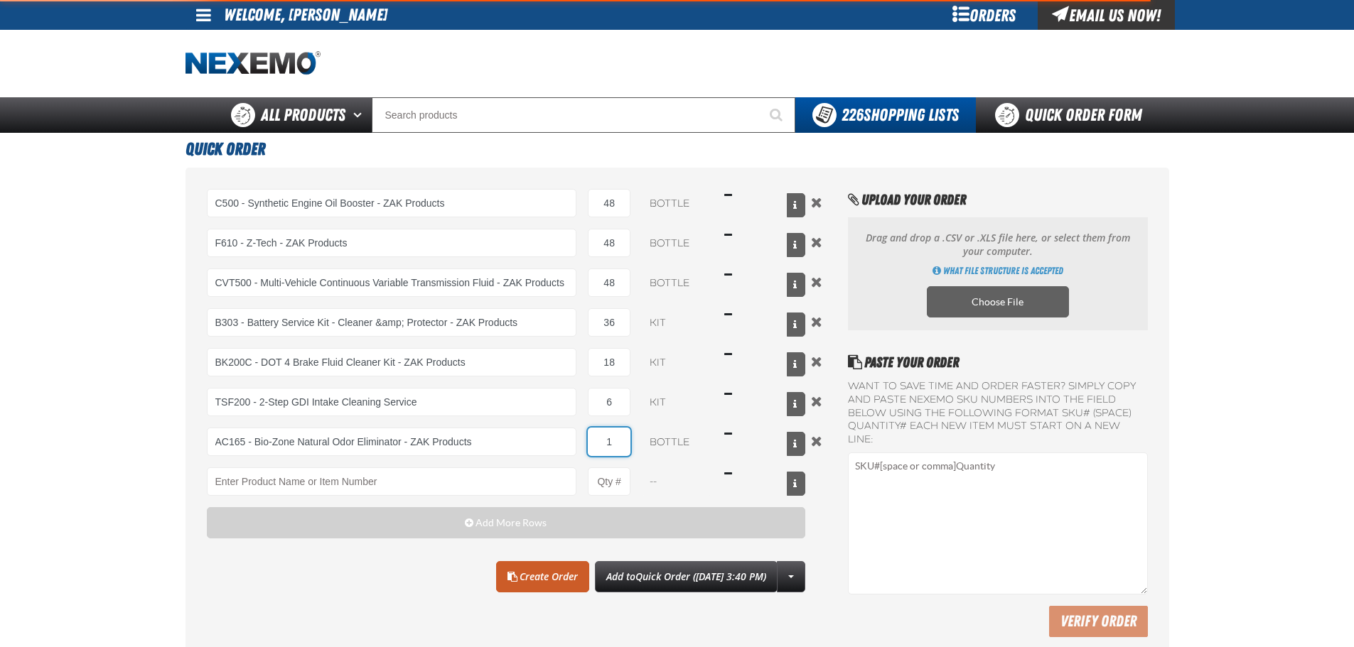
type input "AC165 - Bio-Zone Natural Odor Eliminator - ZAK Products"
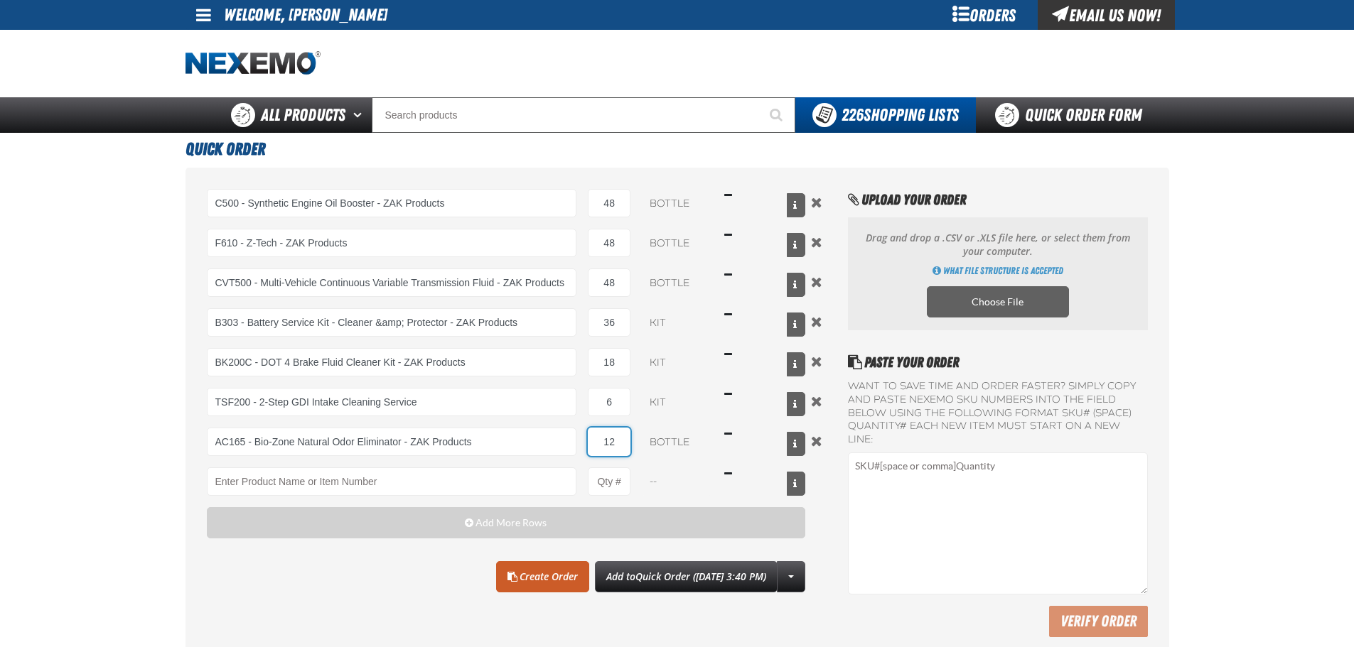
type input "12"
click at [365, 558] on div "C500 - Synthetic Engine Oil Booster - ZAK Products C500 - Synthetic Engine Oil …" at bounding box center [506, 391] width 599 height 404
click at [548, 578] on link "Create Order" at bounding box center [542, 576] width 93 height 31
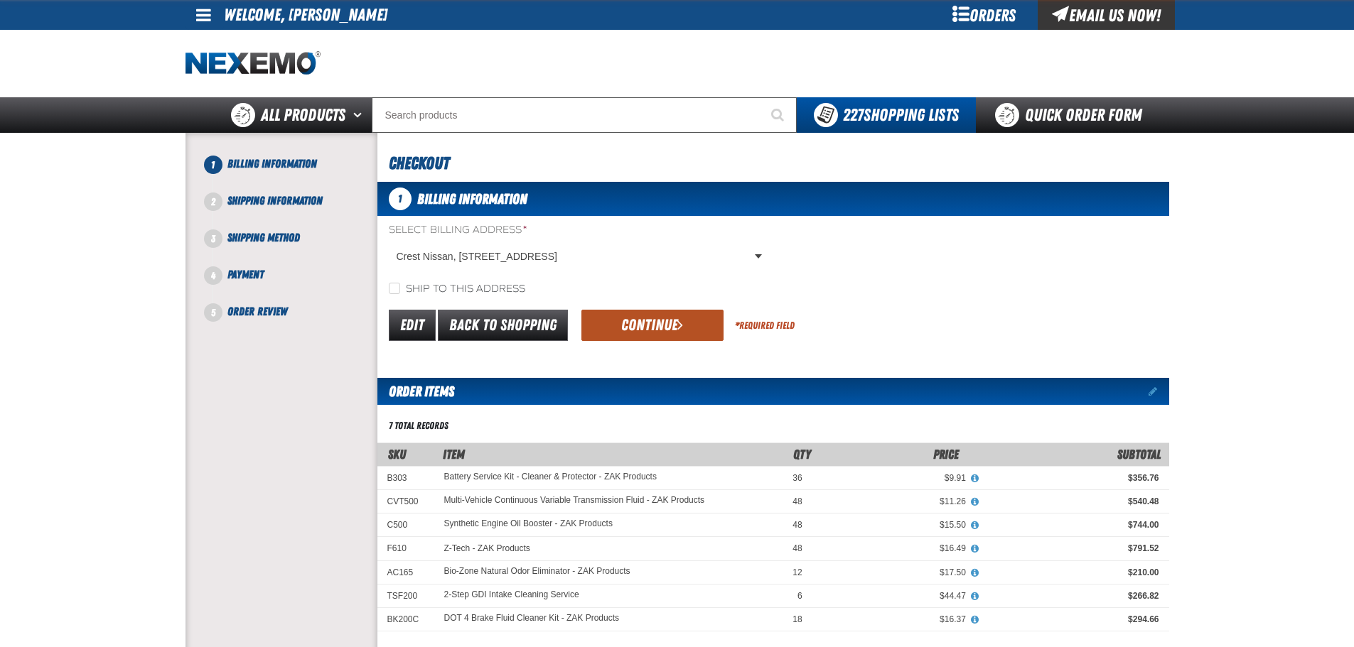
click at [650, 318] on button "Continue" at bounding box center [652, 325] width 142 height 31
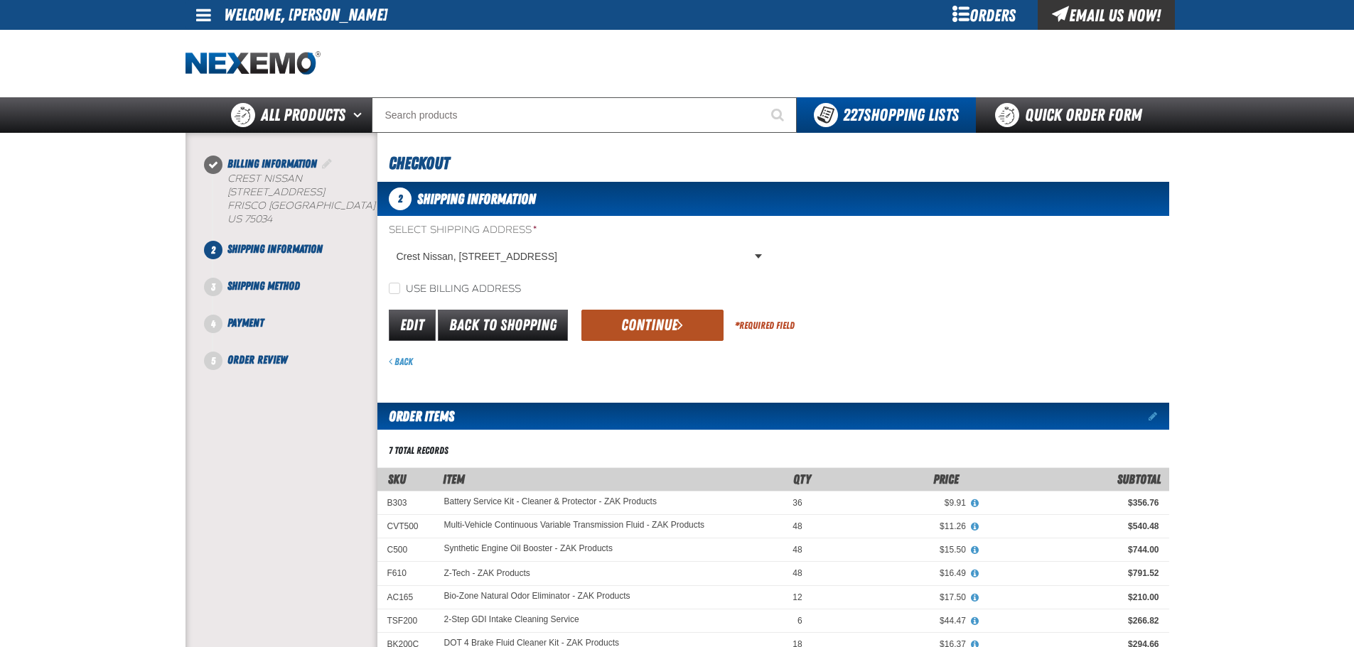
click at [642, 323] on button "Continue" at bounding box center [652, 325] width 142 height 31
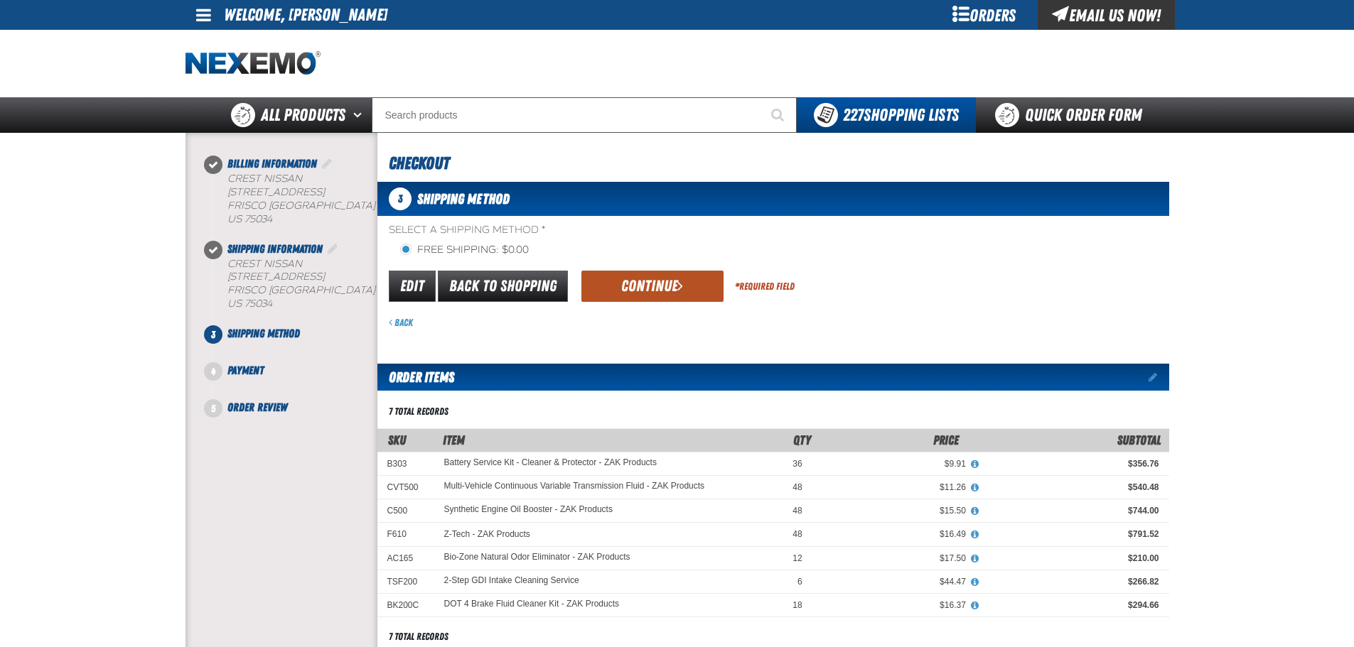
click at [658, 291] on button "Continue" at bounding box center [652, 286] width 142 height 31
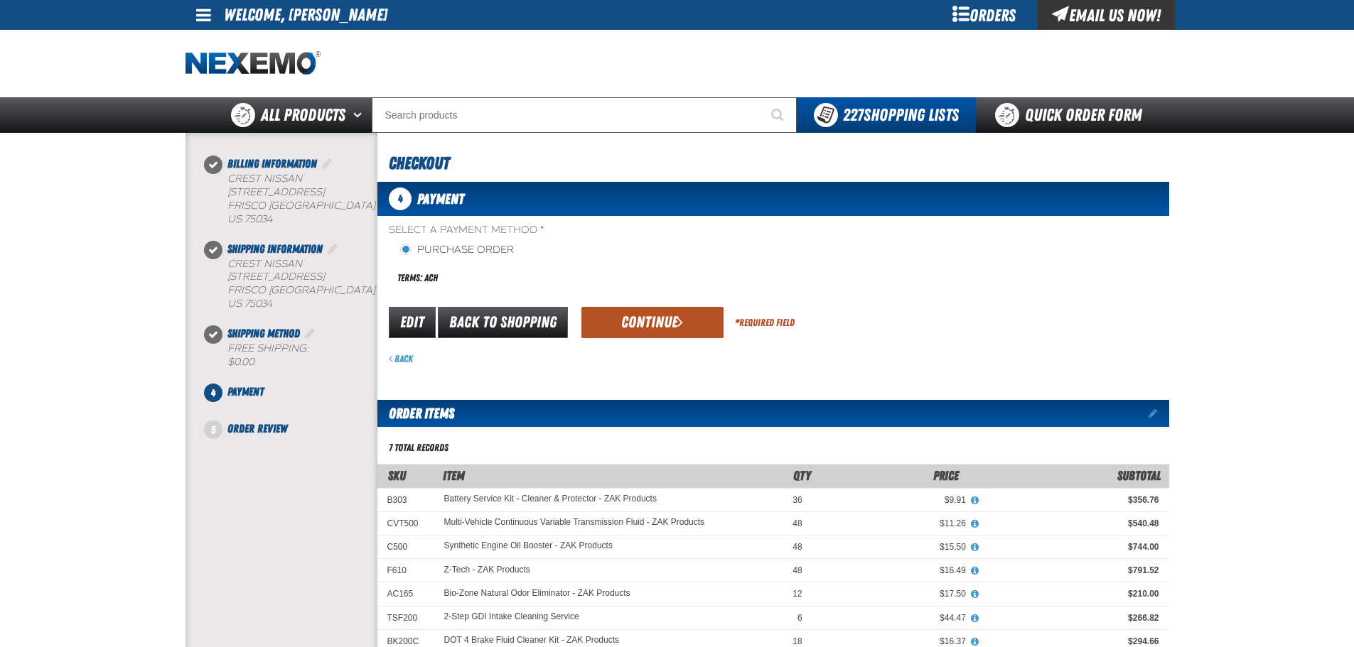
click at [650, 317] on button "Continue" at bounding box center [652, 322] width 142 height 31
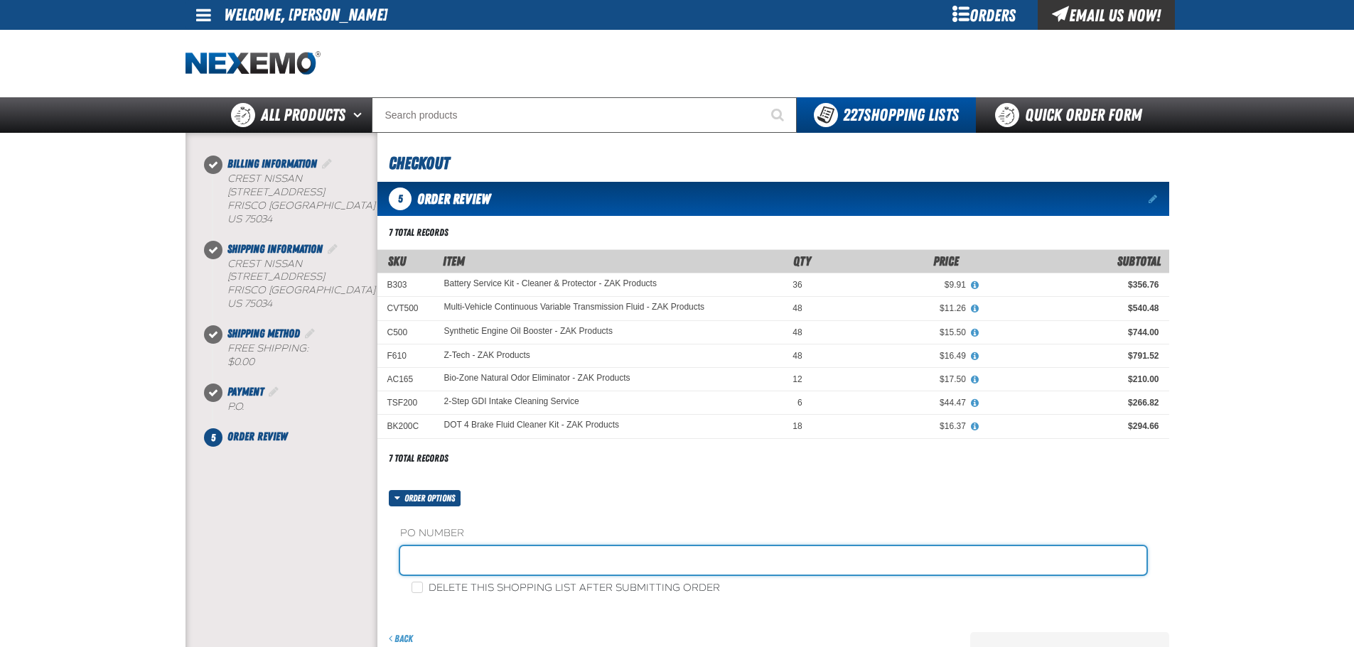
click at [470, 560] on input "text" at bounding box center [773, 561] width 746 height 28
type input "ZAK0827"
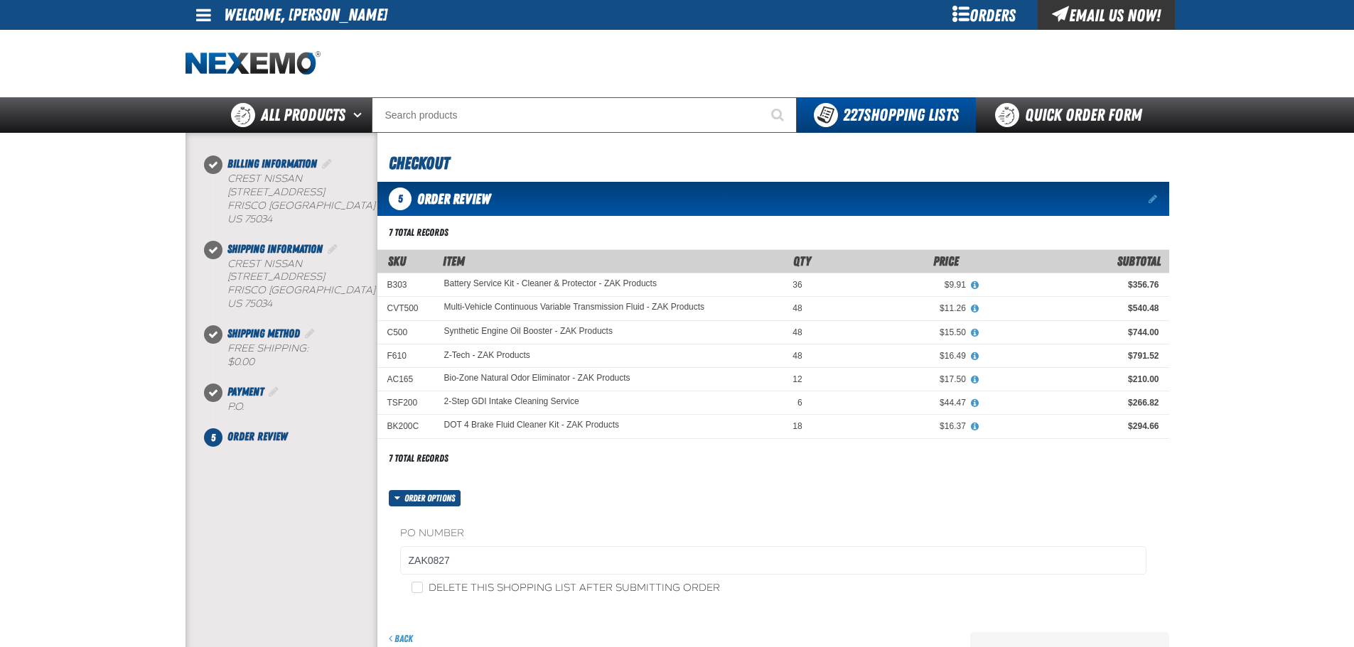
click at [721, 469] on div "7 total records Filter By SKU Filter By Availability In Stock Archived" at bounding box center [773, 506] width 792 height 567
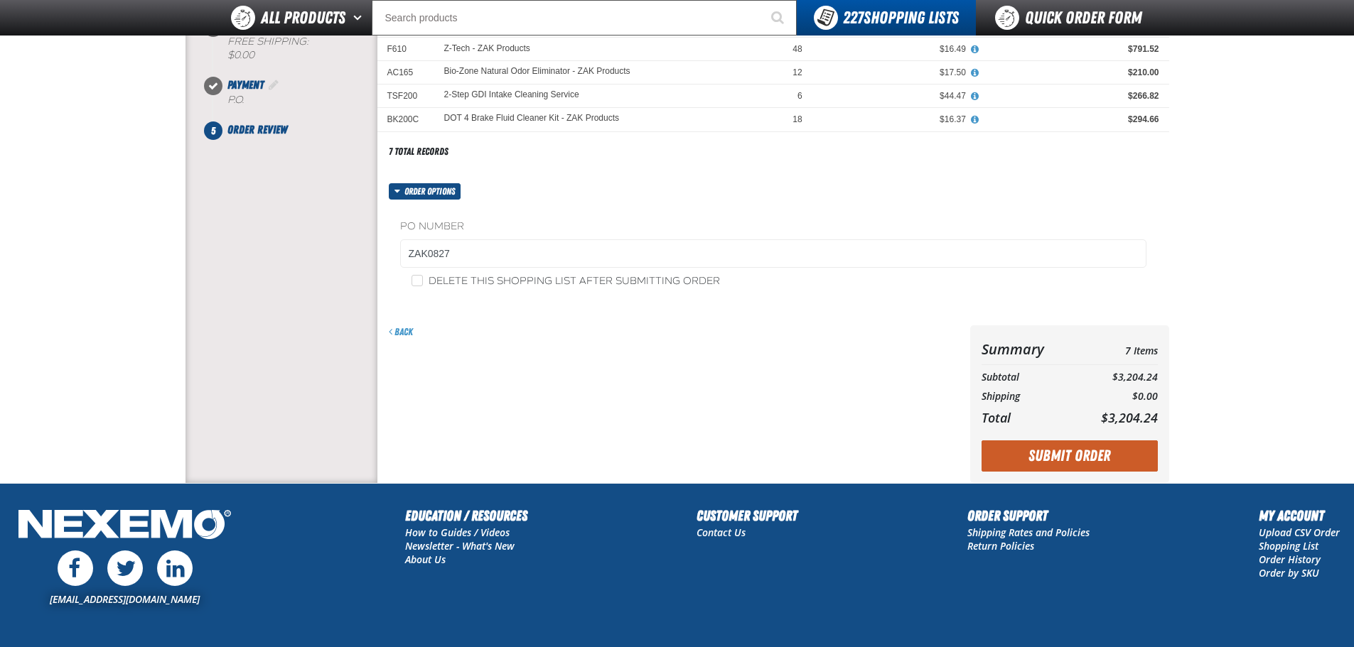
scroll to position [284, 0]
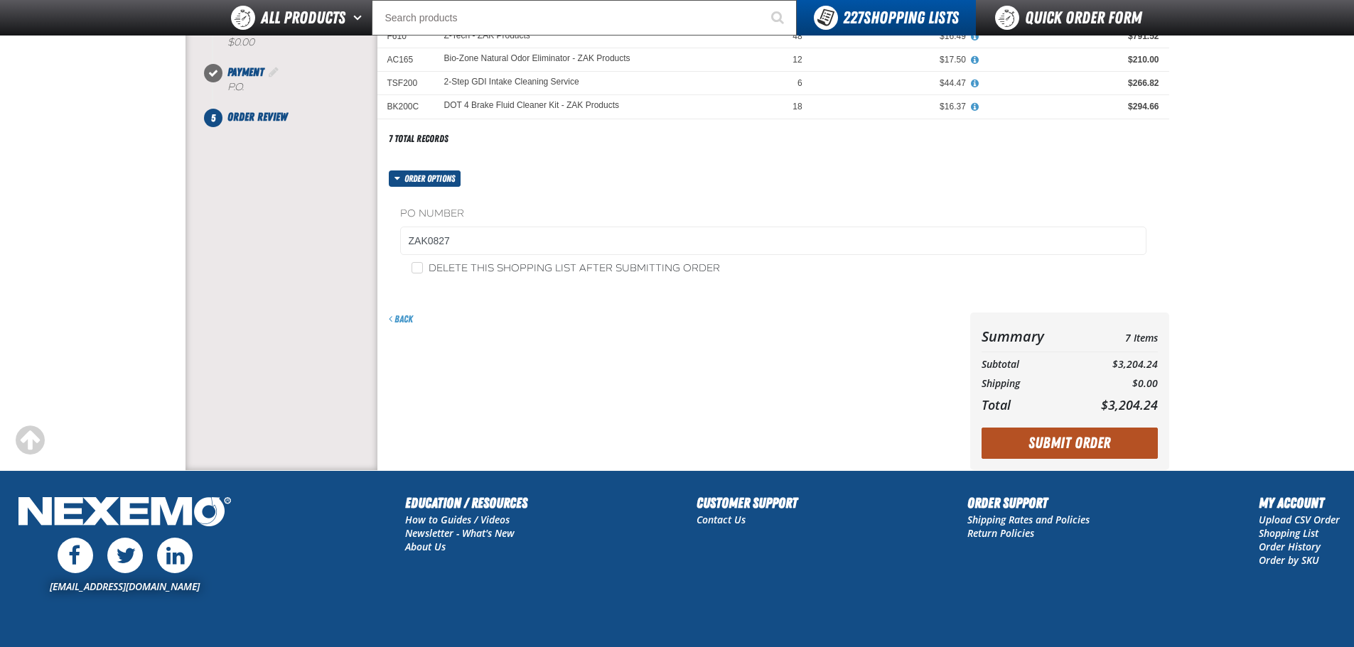
click at [1043, 430] on button "Submit Order" at bounding box center [1069, 443] width 176 height 31
